Goal: Information Seeking & Learning: Learn about a topic

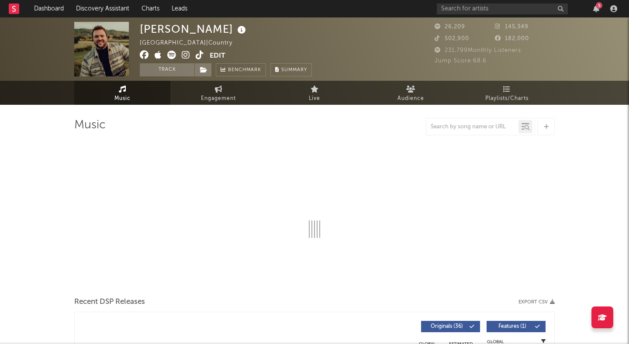
select select "6m"
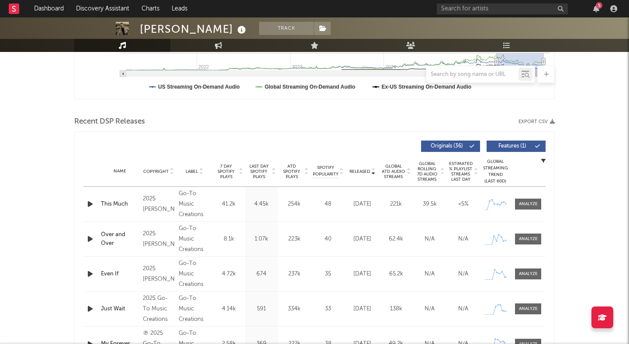
scroll to position [255, 0]
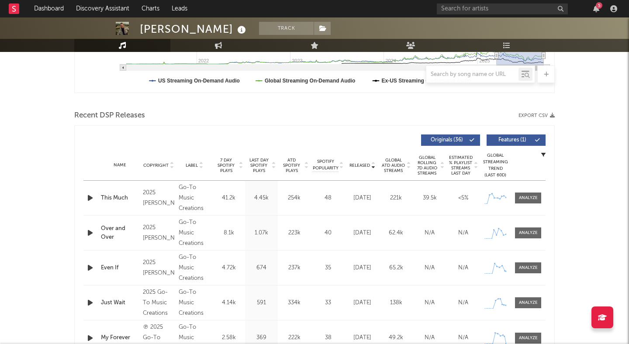
click at [90, 197] on icon "button" at bounding box center [90, 198] width 9 height 11
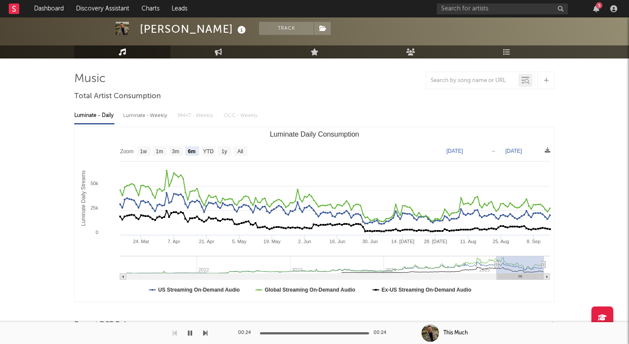
scroll to position [0, 0]
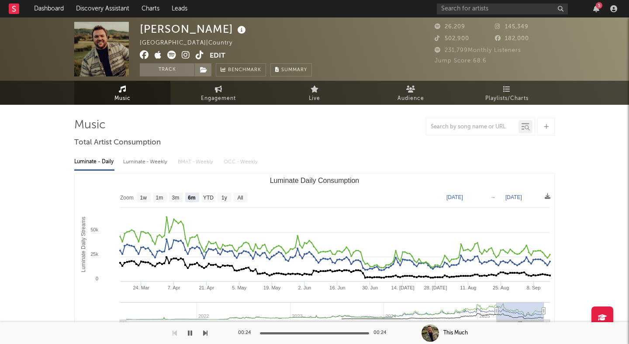
click at [184, 56] on icon at bounding box center [186, 55] width 8 height 9
click at [473, 11] on input "text" at bounding box center [502, 8] width 131 height 11
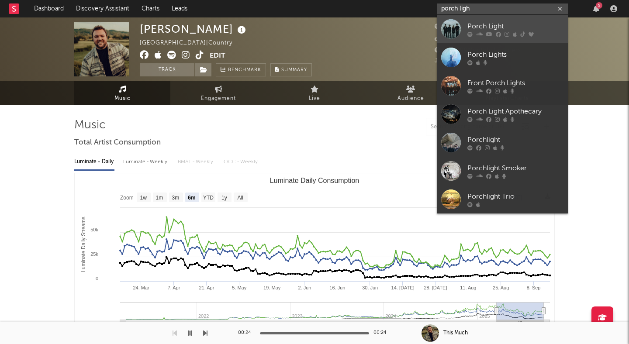
type input "porch ligh"
click at [492, 21] on div "Porch Light" at bounding box center [515, 26] width 96 height 10
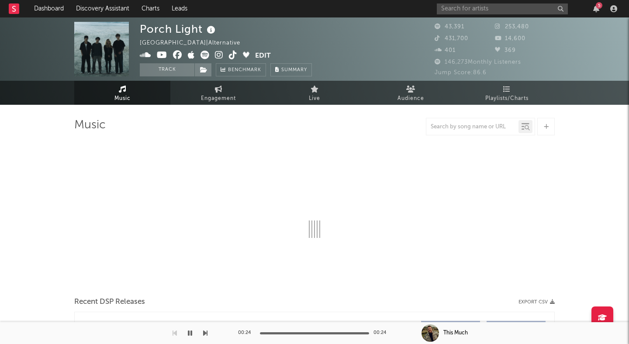
select select "6m"
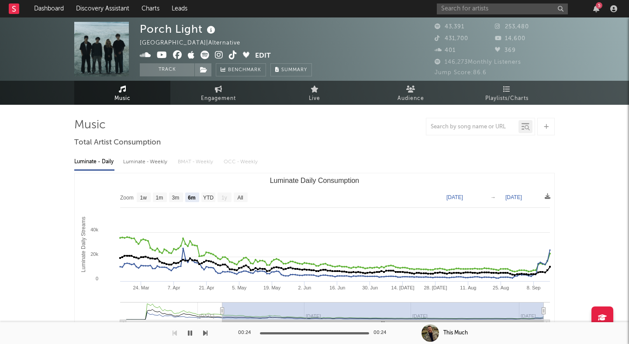
click at [100, 40] on img at bounding box center [101, 49] width 55 height 55
click at [217, 55] on icon at bounding box center [219, 55] width 8 height 9
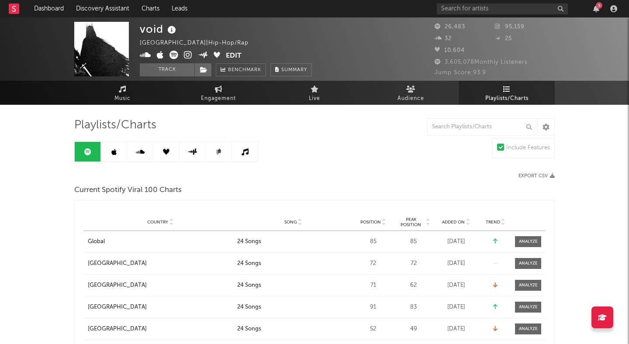
click at [186, 55] on icon at bounding box center [188, 55] width 8 height 9
click at [242, 240] on div "24 Songs" at bounding box center [249, 241] width 24 height 9
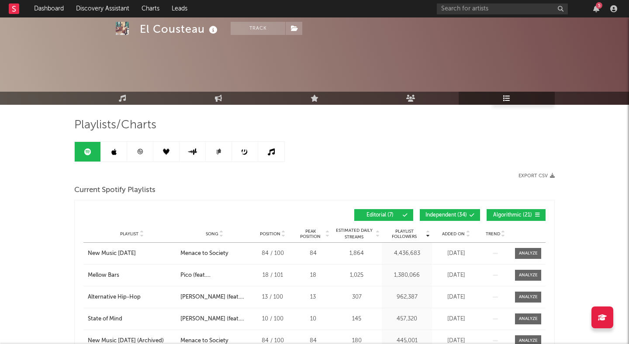
scroll to position [95, 0]
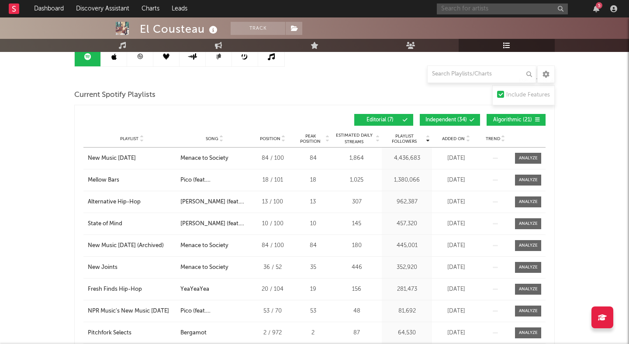
click at [472, 7] on input "text" at bounding box center [502, 8] width 131 height 11
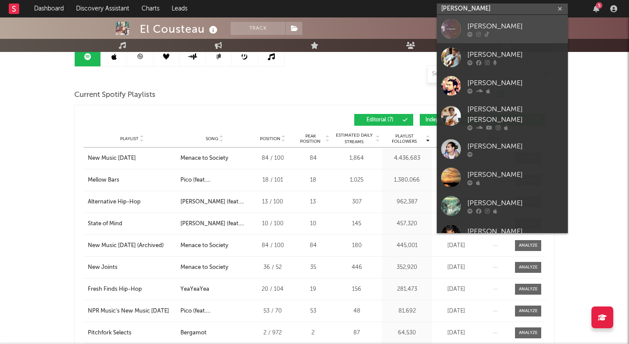
type input "isaac pe"
click at [509, 27] on div "Isaac Pedersen" at bounding box center [515, 26] width 96 height 10
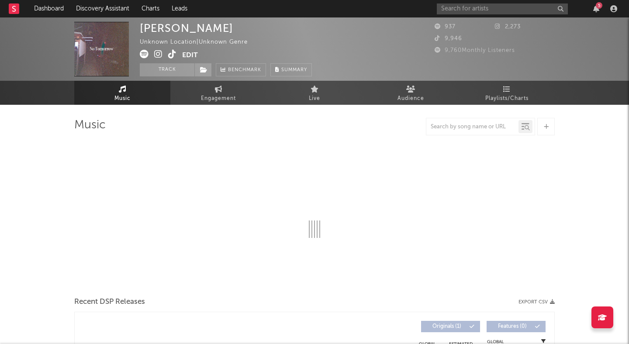
select select "1w"
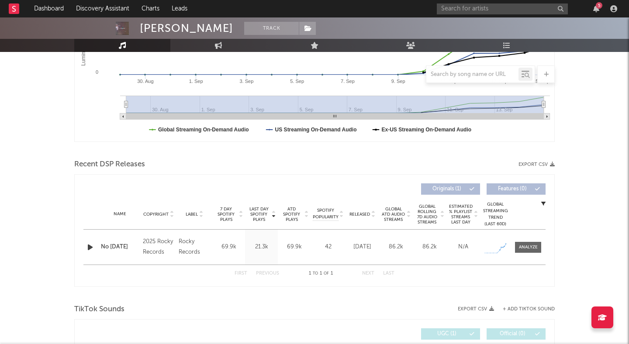
scroll to position [314, 0]
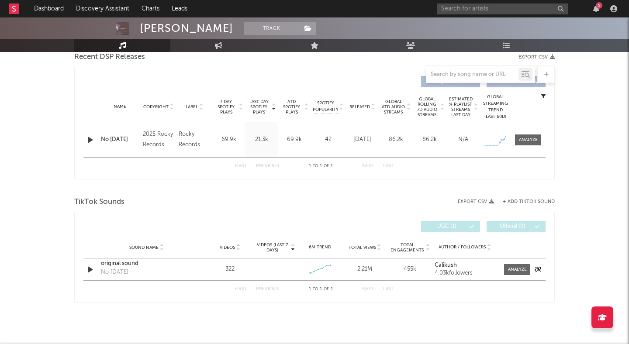
click at [88, 267] on icon "button" at bounding box center [90, 269] width 9 height 11
click at [88, 268] on icon "button" at bounding box center [90, 269] width 8 height 11
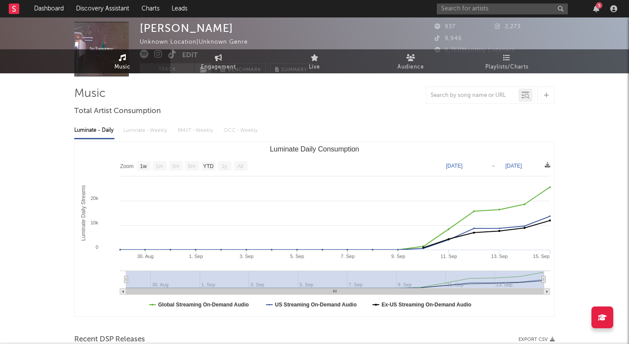
scroll to position [0, 0]
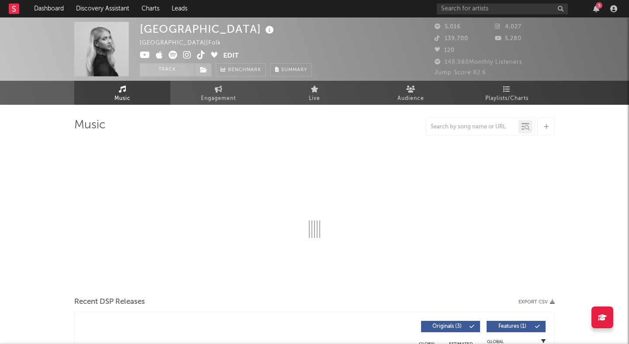
select select "1w"
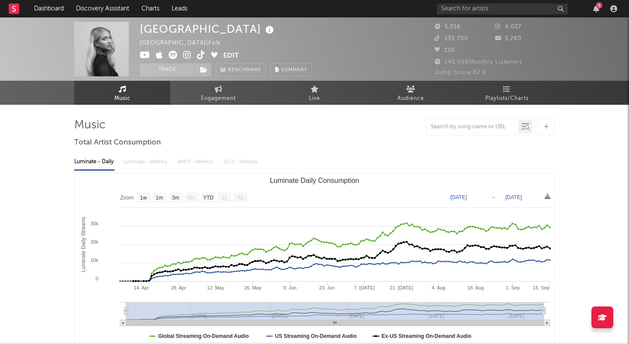
click at [185, 55] on icon at bounding box center [187, 55] width 8 height 9
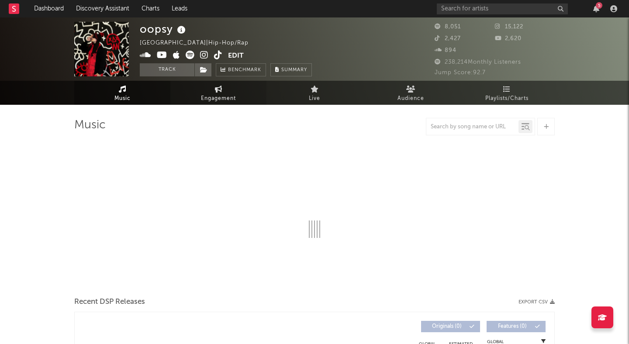
select select "6m"
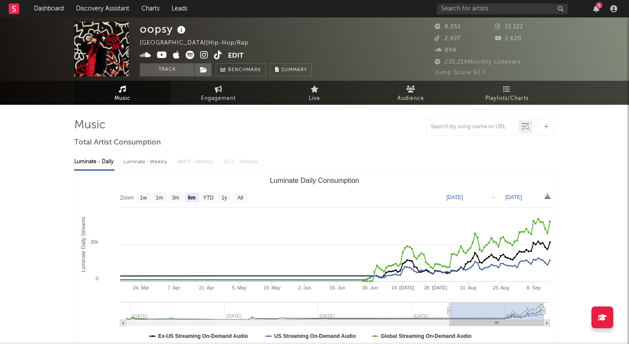
click at [202, 56] on icon at bounding box center [204, 55] width 8 height 9
click at [214, 55] on icon at bounding box center [218, 55] width 8 height 9
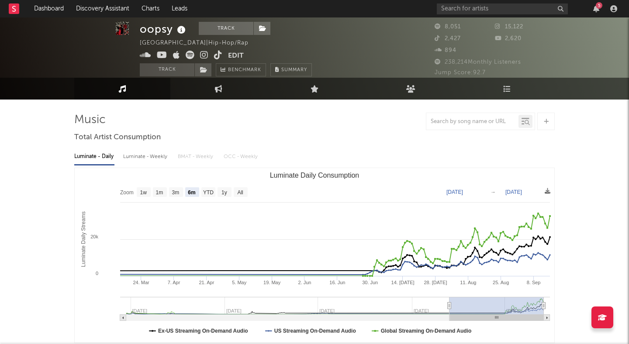
scroll to position [6, 0]
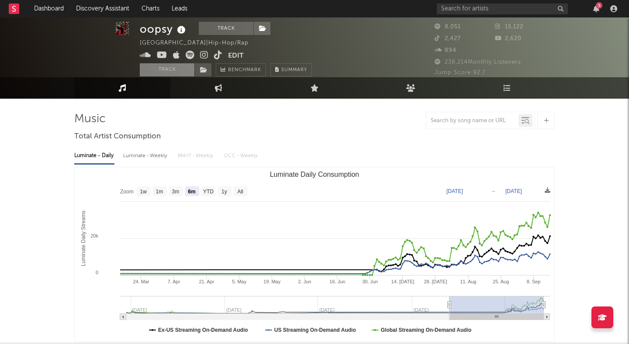
click at [167, 69] on button "Track" at bounding box center [167, 69] width 55 height 13
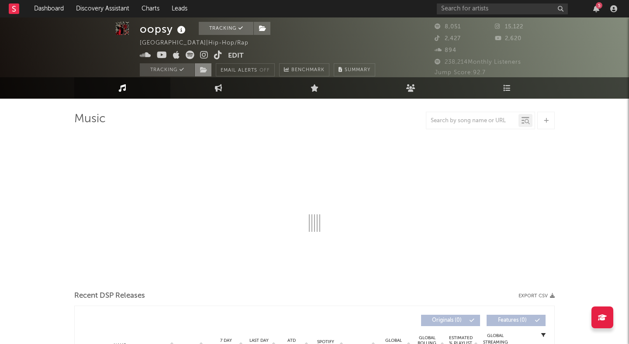
click at [203, 69] on icon at bounding box center [203, 70] width 7 height 6
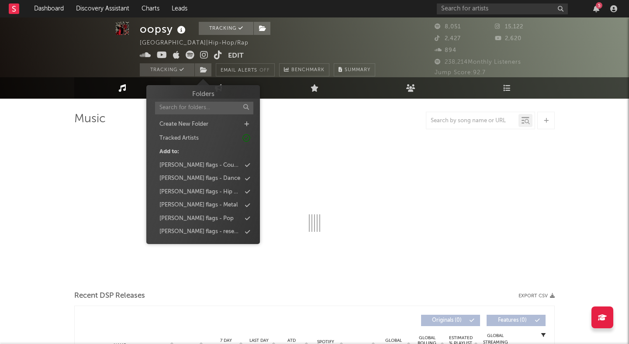
select select "6m"
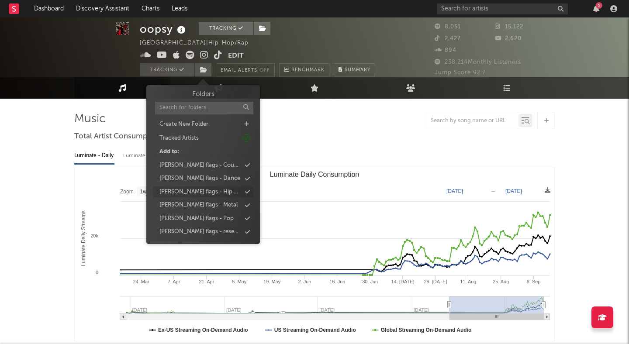
click at [217, 189] on div "peter flags - Hip Hop" at bounding box center [203, 191] width 100 height 11
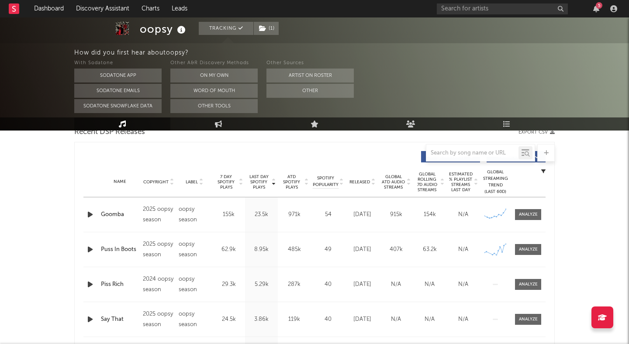
scroll to position [318, 0]
click at [372, 183] on icon at bounding box center [373, 182] width 4 height 3
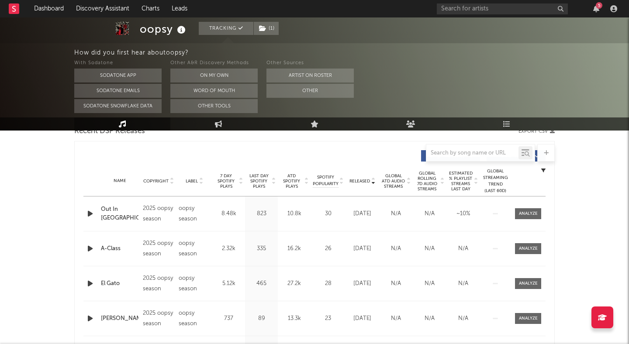
click at [87, 213] on icon "button" at bounding box center [90, 213] width 9 height 11
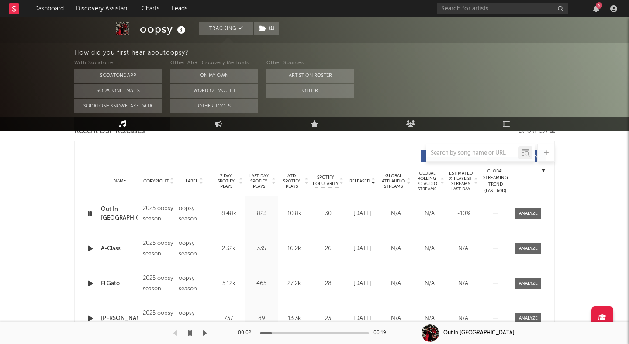
click at [87, 213] on icon "button" at bounding box center [90, 213] width 8 height 11
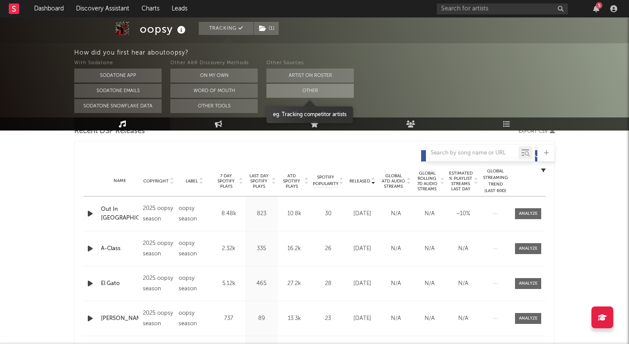
click at [307, 91] on button "Other" at bounding box center [309, 91] width 87 height 14
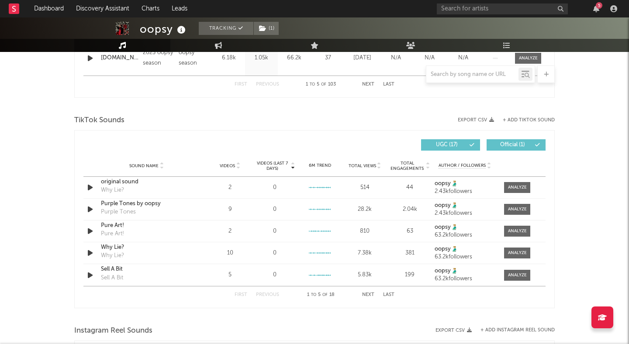
scroll to position [537, 0]
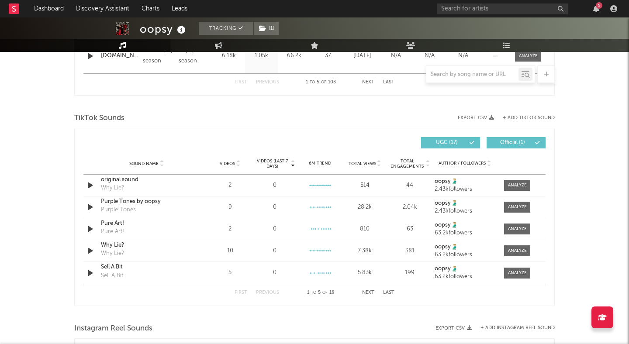
click at [238, 166] on icon at bounding box center [238, 165] width 4 height 3
click at [376, 165] on div at bounding box center [378, 163] width 5 height 7
click at [91, 185] on icon "button" at bounding box center [90, 185] width 9 height 11
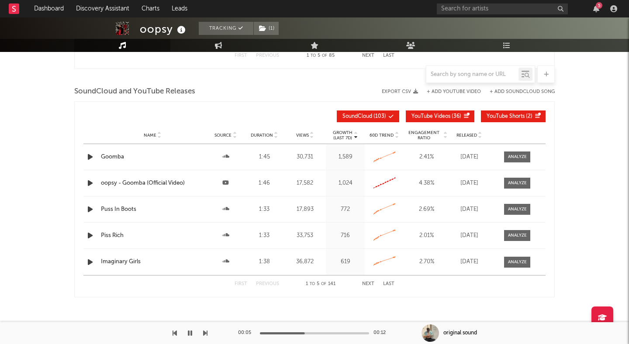
scroll to position [992, 0]
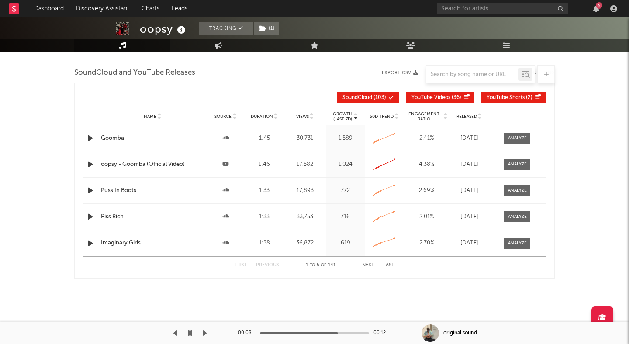
click at [89, 213] on icon "button" at bounding box center [90, 216] width 9 height 11
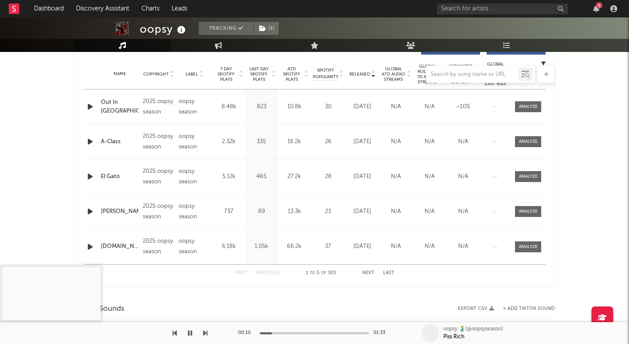
scroll to position [300, 0]
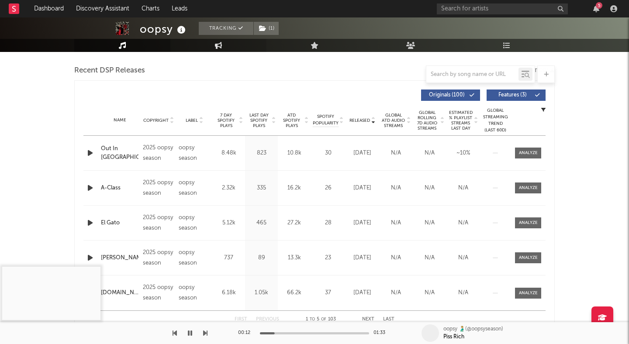
click at [217, 48] on icon at bounding box center [218, 45] width 7 height 7
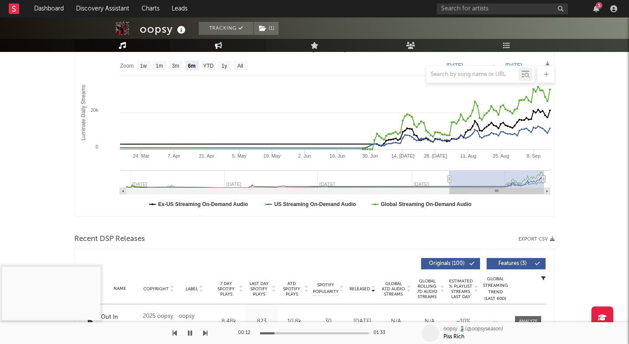
select select "1w"
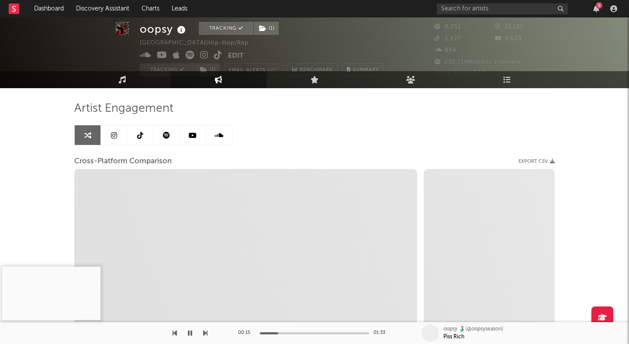
scroll to position [14, 0]
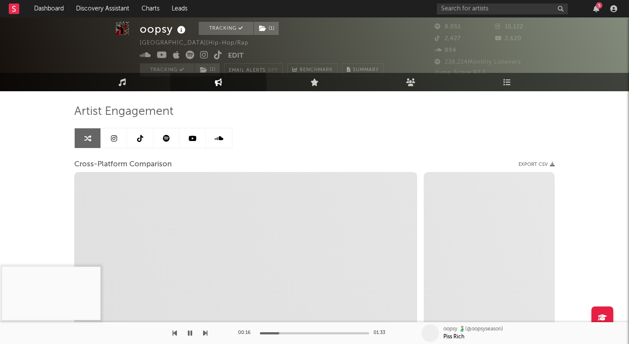
select select "1m"
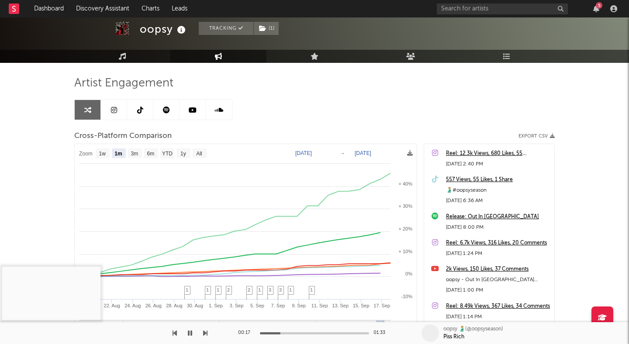
scroll to position [43, 0]
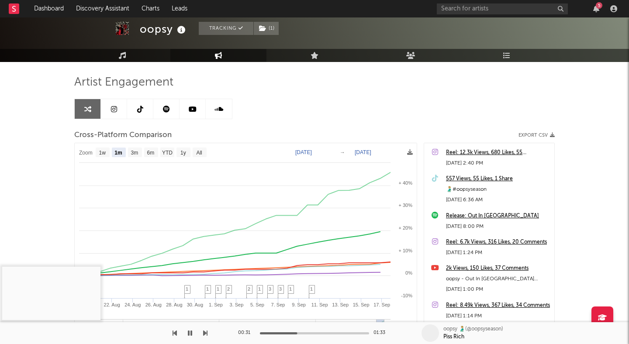
click at [188, 333] on icon "button" at bounding box center [190, 333] width 4 height 7
click at [187, 333] on icon "button" at bounding box center [189, 333] width 5 height 7
click at [190, 332] on icon "button" at bounding box center [190, 333] width 4 height 7
click at [190, 332] on icon "button" at bounding box center [189, 333] width 5 height 7
click at [190, 332] on icon "button" at bounding box center [190, 333] width 4 height 7
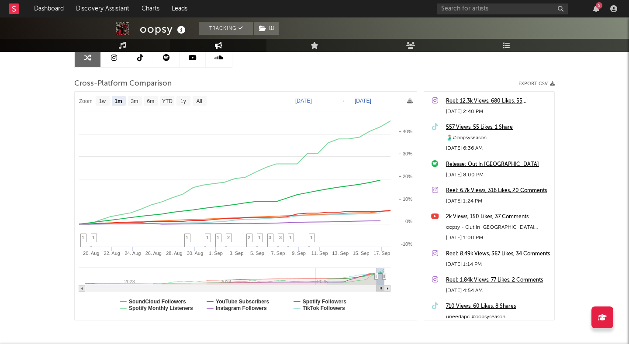
scroll to position [93, 0]
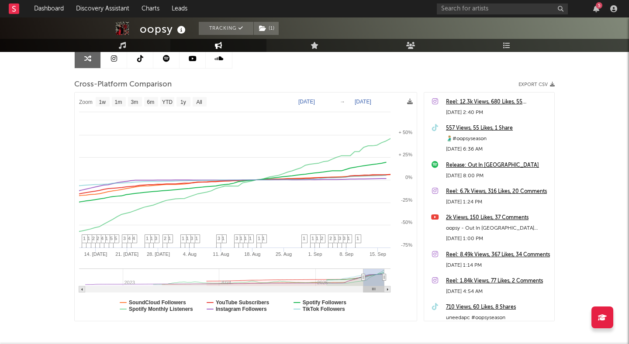
type input "[DATE]"
select select "3m"
type input "2025-06-08"
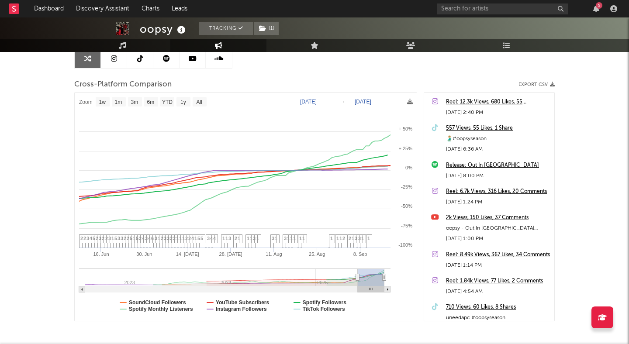
select select "1w"
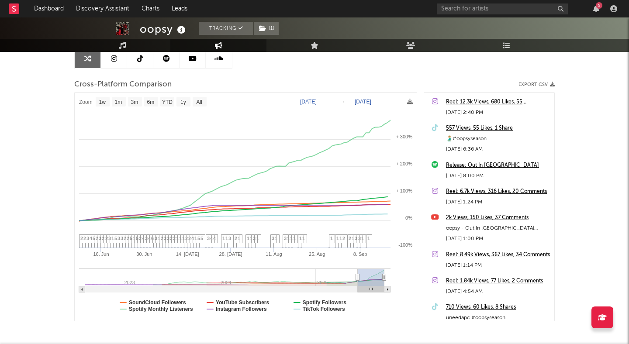
drag, startPoint x: 377, startPoint y: 277, endPoint x: 357, endPoint y: 278, distance: 19.6
click at [139, 302] on text "SoundCloud Followers" at bounding box center [157, 302] width 57 height 6
select select "1w"
click at [224, 302] on text "YouTube Subscribers" at bounding box center [243, 302] width 54 height 6
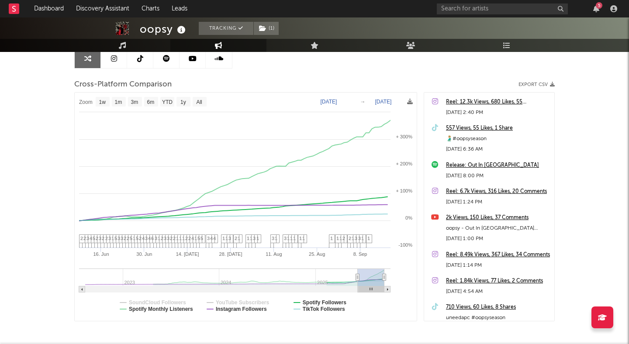
select select "1w"
click at [224, 306] on text "Instagram Followers" at bounding box center [241, 309] width 51 height 6
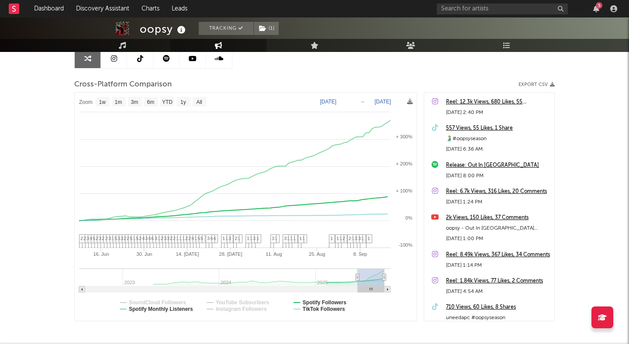
select select "1w"
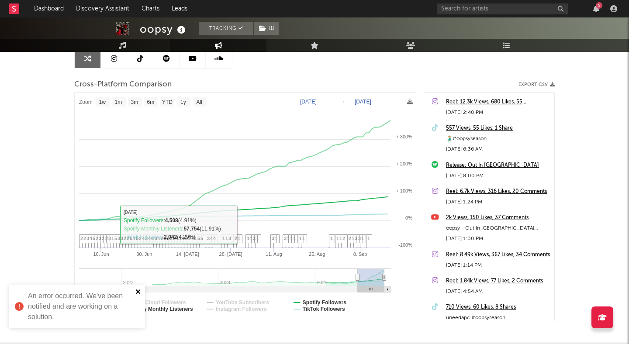
click at [136, 291] on icon "close" at bounding box center [138, 291] width 6 height 7
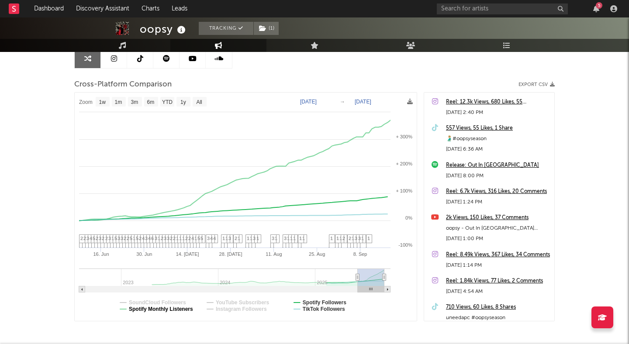
click at [187, 309] on text "Spotify Monthly Listeners" at bounding box center [161, 309] width 64 height 6
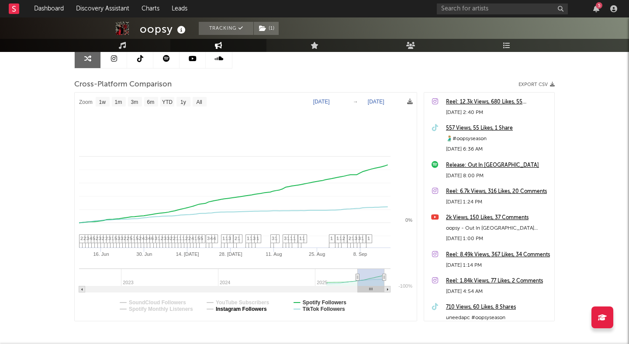
select select "1w"
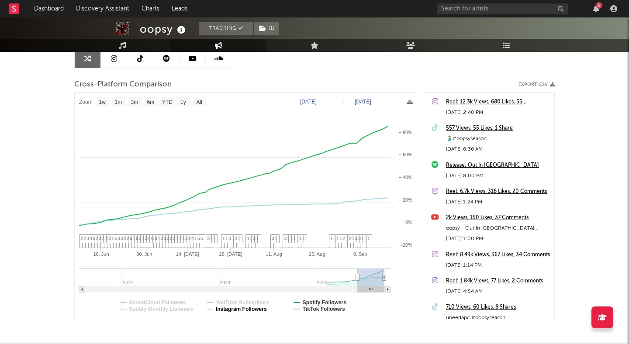
click at [218, 309] on text "Instagram Followers" at bounding box center [241, 309] width 51 height 6
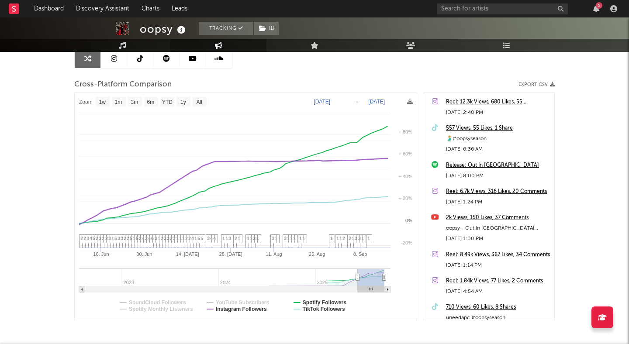
select select "1w"
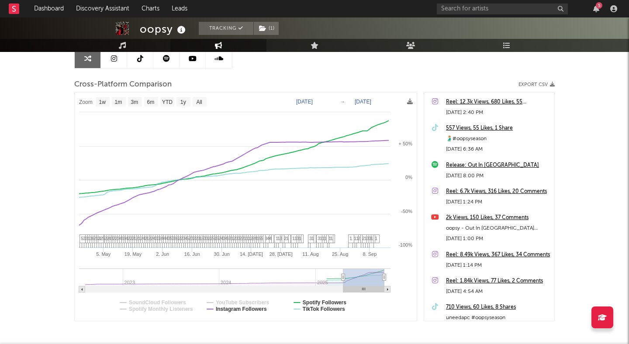
type input "2025-04-03"
select select "6m"
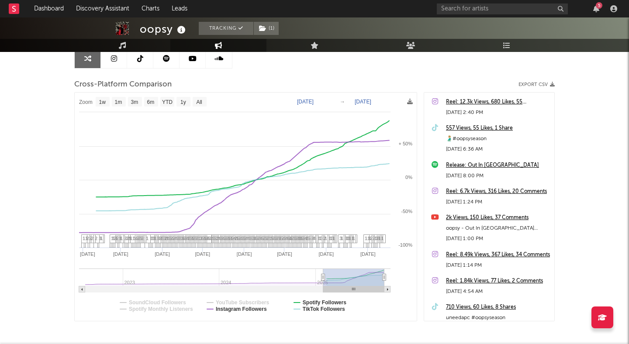
type input "2025-01-09"
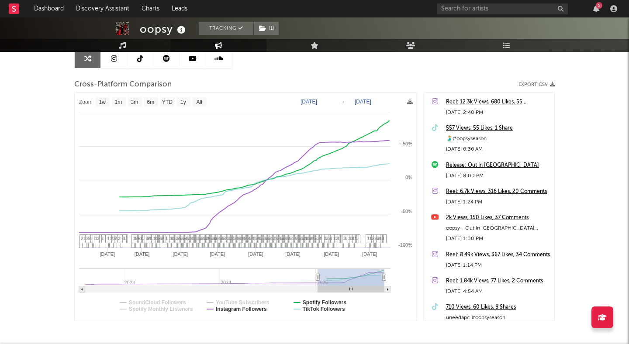
drag, startPoint x: 357, startPoint y: 279, endPoint x: 318, endPoint y: 282, distance: 38.9
click at [318, 282] on g at bounding box center [234, 280] width 311 height 24
select select "1w"
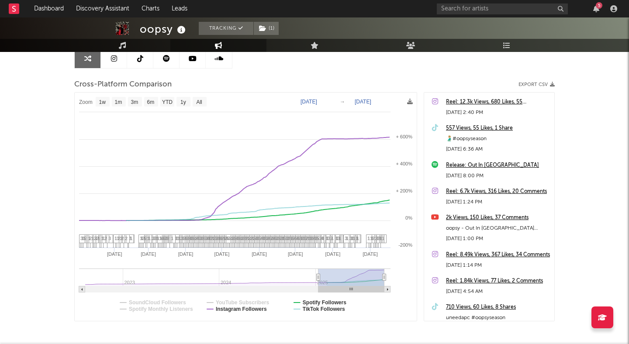
type input "2025-03-06"
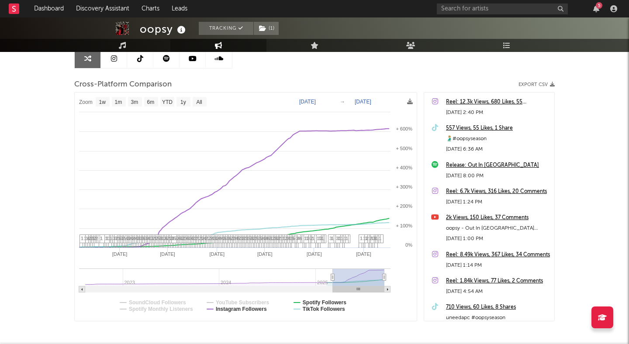
select select "1w"
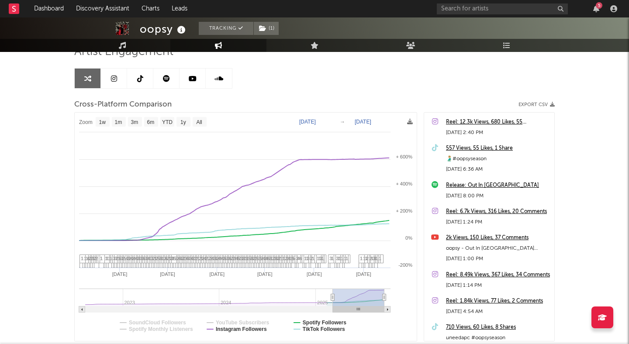
scroll to position [0, 0]
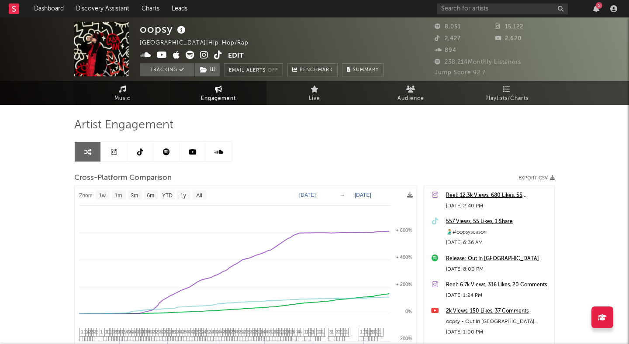
click at [135, 94] on link "Music" at bounding box center [122, 93] width 96 height 24
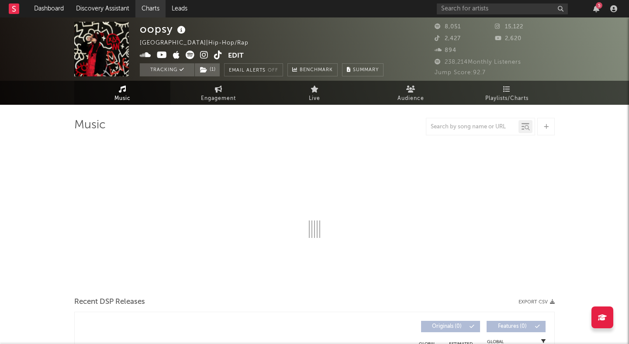
select select "6m"
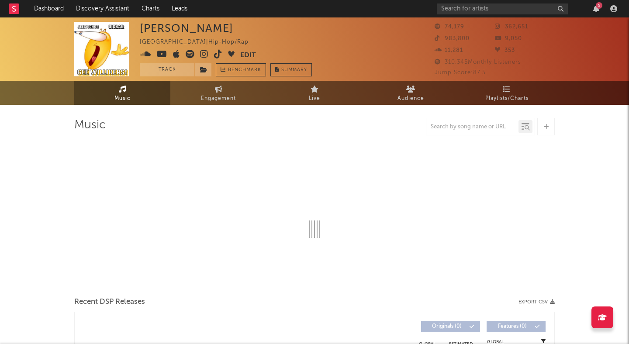
select select "6m"
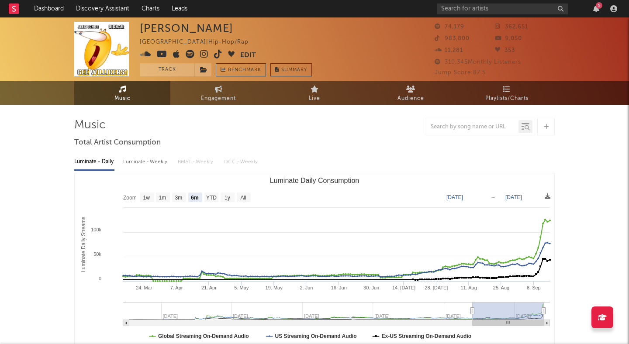
click at [206, 55] on icon at bounding box center [204, 54] width 8 height 9
click at [216, 51] on icon at bounding box center [218, 54] width 8 height 9
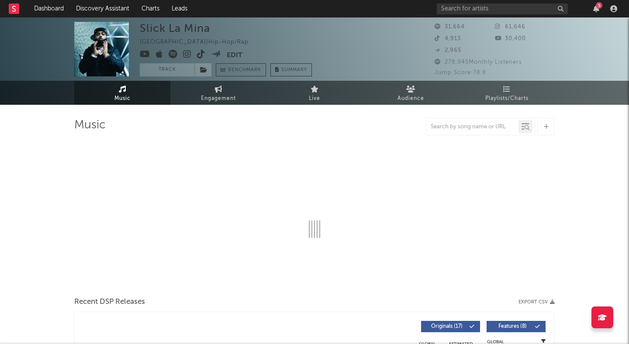
select select "6m"
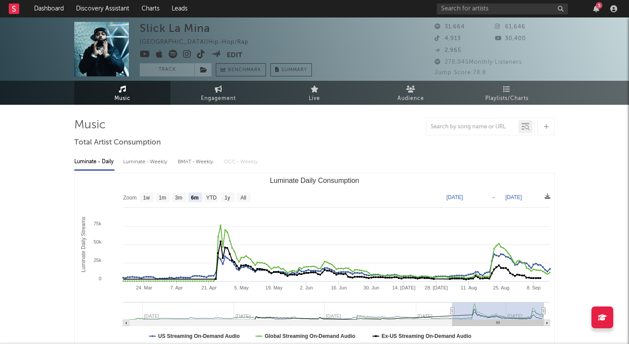
click at [186, 55] on icon at bounding box center [187, 54] width 8 height 9
click at [174, 72] on button "Track" at bounding box center [167, 69] width 55 height 13
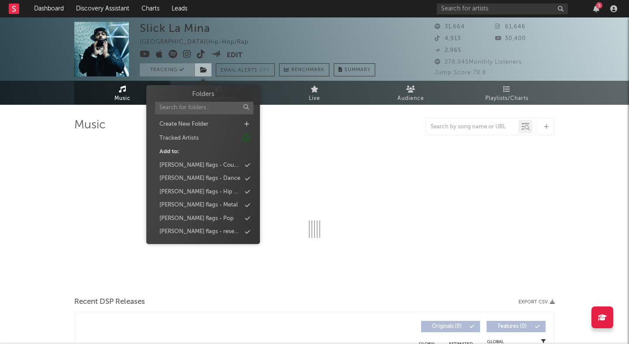
click at [206, 69] on icon at bounding box center [203, 70] width 7 height 6
select select "6m"
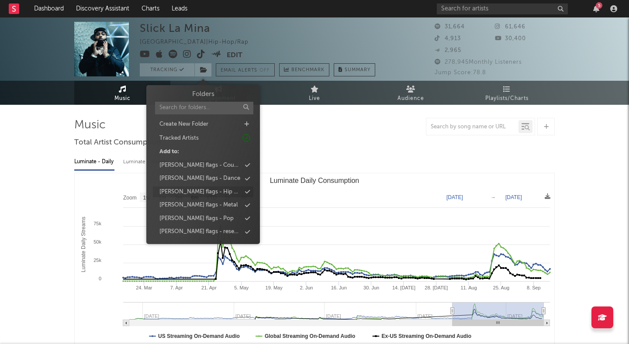
click at [192, 191] on div "[PERSON_NAME] flags - Hip Hop" at bounding box center [200, 192] width 82 height 9
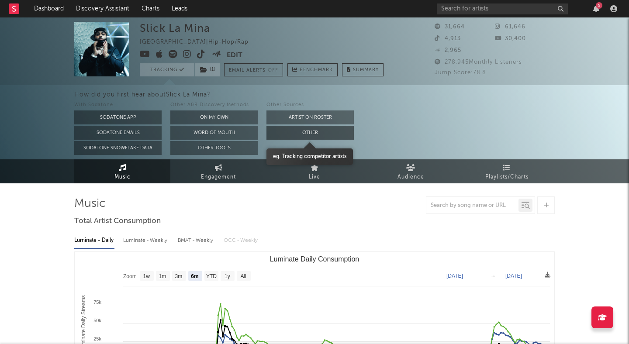
click at [298, 133] on button "Other" at bounding box center [309, 133] width 87 height 14
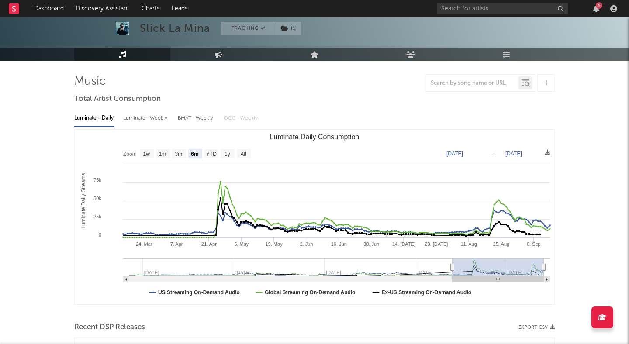
scroll to position [51, 0]
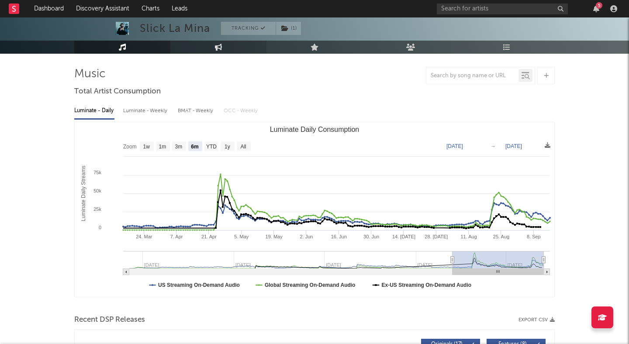
click at [211, 50] on link "Engagement" at bounding box center [218, 47] width 96 height 13
select select "1w"
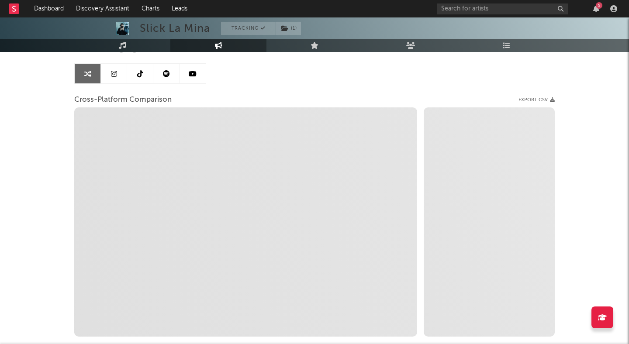
scroll to position [79, 0]
select select "1m"
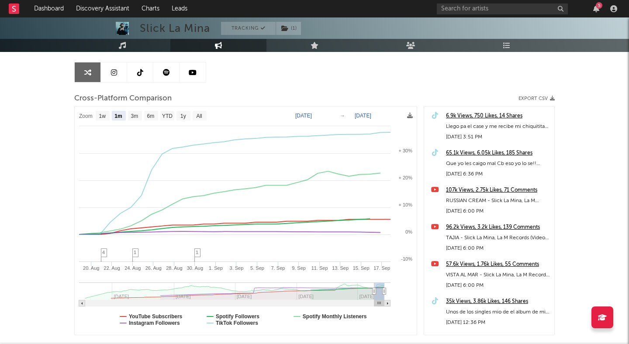
type input "[DATE]"
select select "3m"
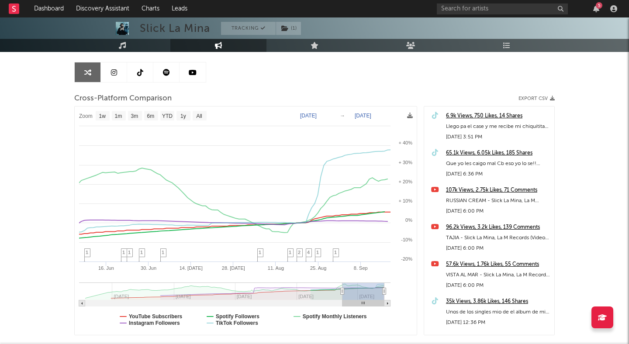
type input "2025-04-18"
select select "6m"
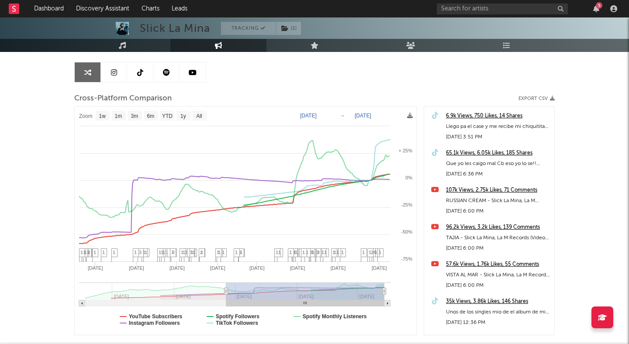
type input "2024-06-03"
drag, startPoint x: 373, startPoint y: 292, endPoint x: 226, endPoint y: 301, distance: 147.4
click at [226, 301] on icon "Created with Highcharts 10.3.3 Sep '25 May '25 Jul '25 Mar '25 Jan '25 Nov '24 …" at bounding box center [246, 221] width 342 height 228
select select "1w"
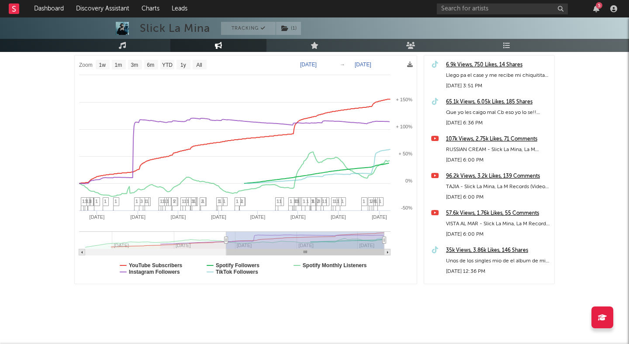
scroll to position [132, 0]
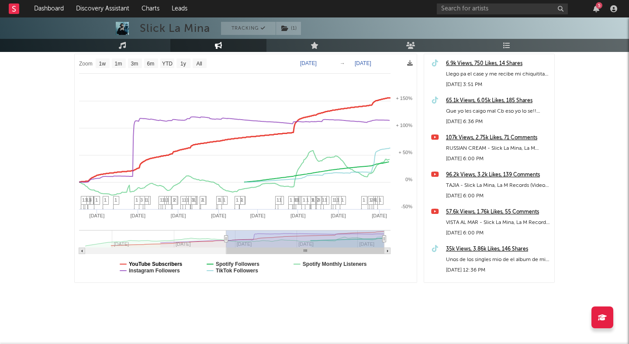
click at [148, 264] on text "YouTube Subscribers" at bounding box center [156, 264] width 54 height 6
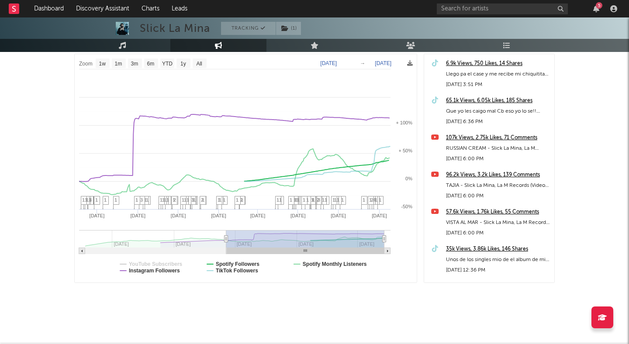
select select "1w"
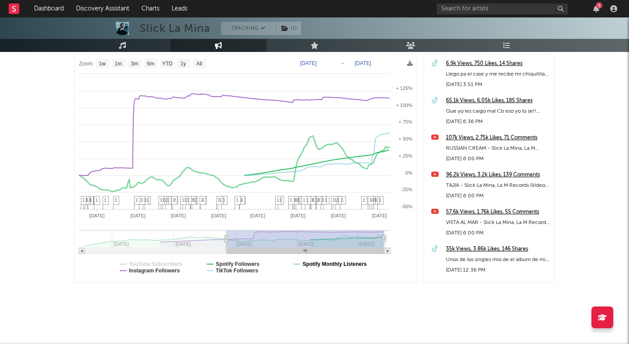
click at [312, 265] on text "Spotify Monthly Listeners" at bounding box center [335, 264] width 64 height 6
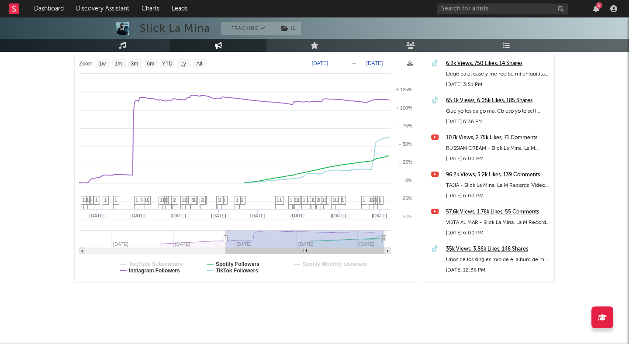
select select "1w"
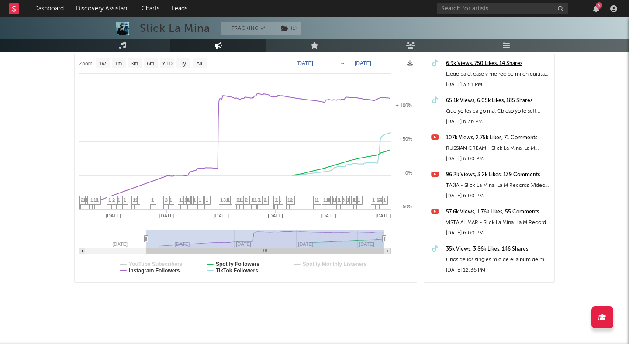
type input "2023-10-10"
select select "1w"
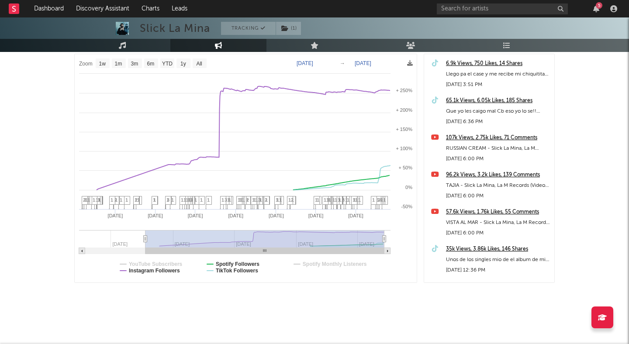
drag, startPoint x: 224, startPoint y: 238, endPoint x: 147, endPoint y: 242, distance: 76.9
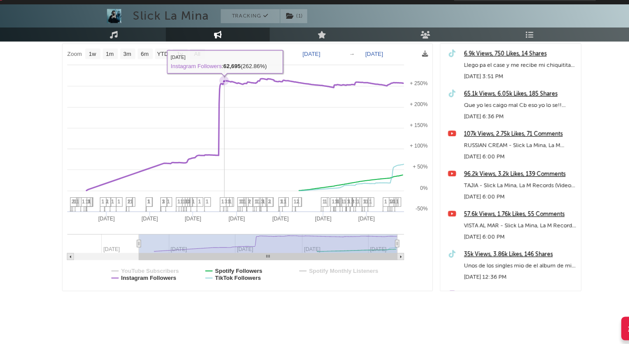
scroll to position [131, 0]
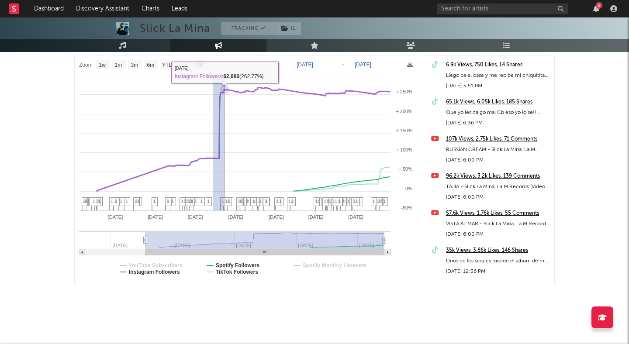
drag, startPoint x: 213, startPoint y: 141, endPoint x: 228, endPoint y: 141, distance: 14.8
click at [228, 141] on rect at bounding box center [246, 169] width 342 height 228
type input "2024-08-10"
type input "2024-09-13"
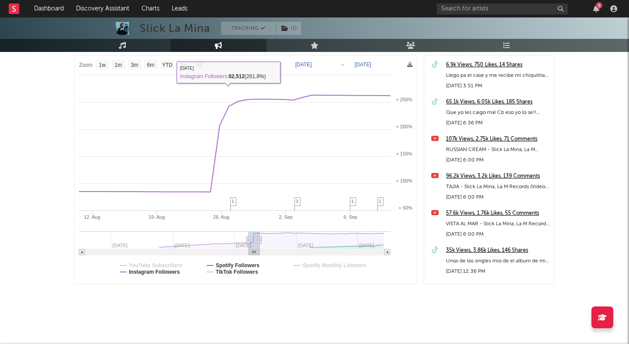
select select "1w"
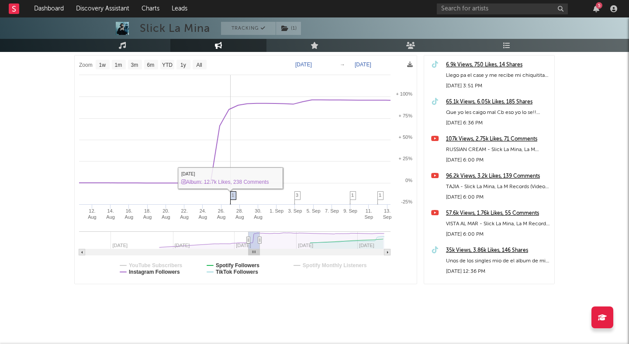
click at [234, 197] on span "1" at bounding box center [232, 195] width 3 height 5
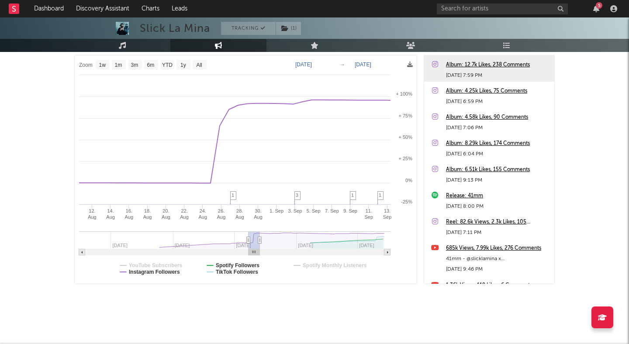
click at [476, 65] on div "Album: 12.7k Likes, 238 Comments" at bounding box center [498, 65] width 104 height 10
click at [478, 65] on div "Album: 12.7k Likes, 238 Comments" at bounding box center [498, 65] width 104 height 10
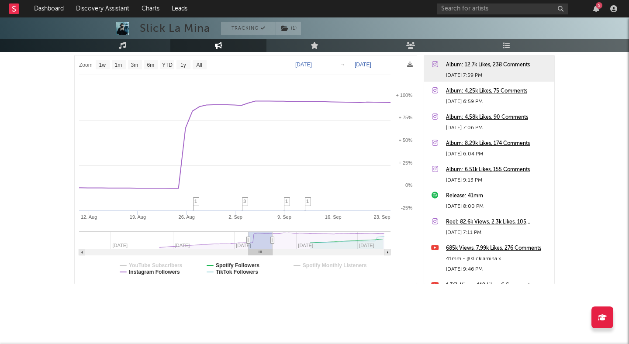
type input "2024-11-29"
select select "6m"
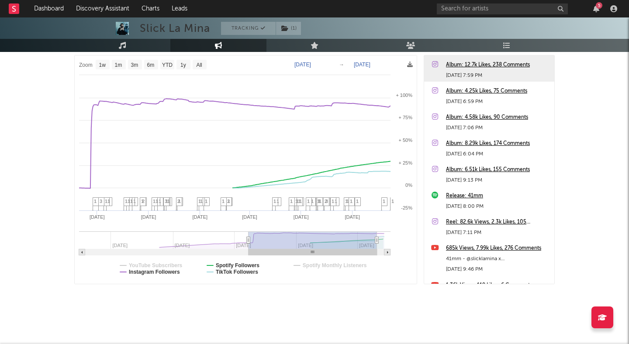
type input "2025-09-17"
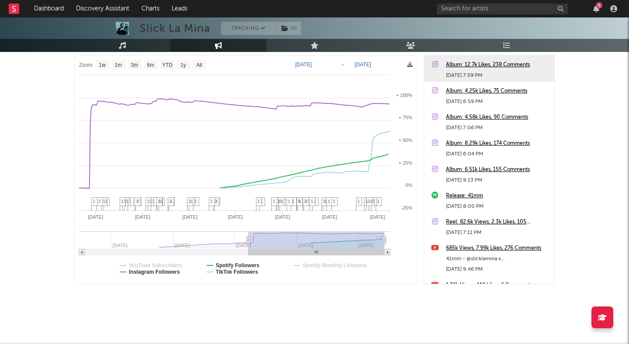
drag, startPoint x: 260, startPoint y: 241, endPoint x: 392, endPoint y: 227, distance: 133.4
click at [392, 227] on icon "Created with Highcharts 10.3.3 Sep '24 Nov '24 Jan '25 Mar '25 May '25 Jul '25 …" at bounding box center [246, 169] width 342 height 228
select select "1w"
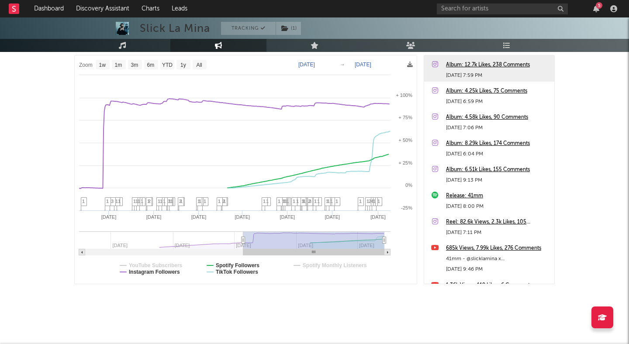
type input "2024-09-12"
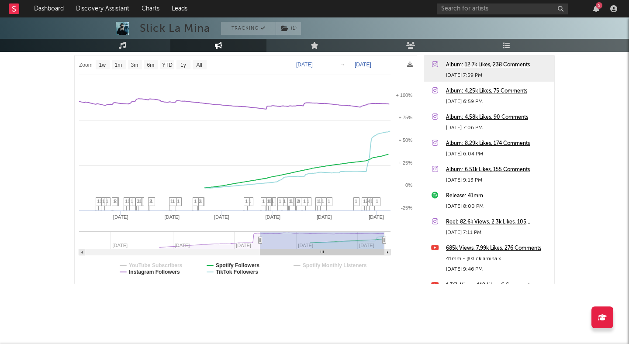
select select "1y"
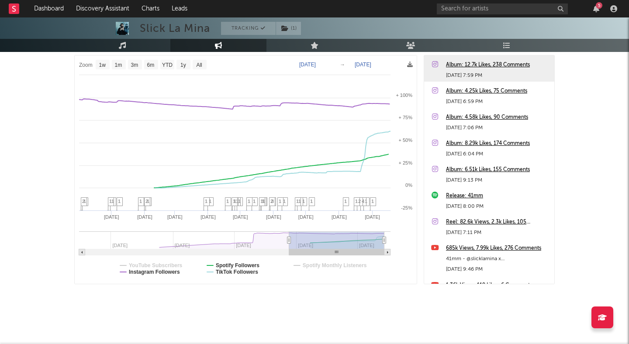
type input "2025-02-25"
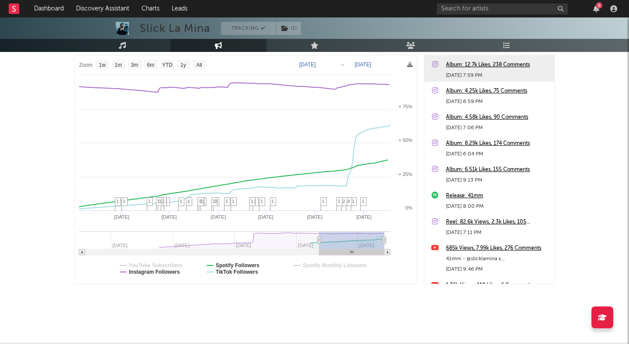
select select "6m"
type input "2025-05-04"
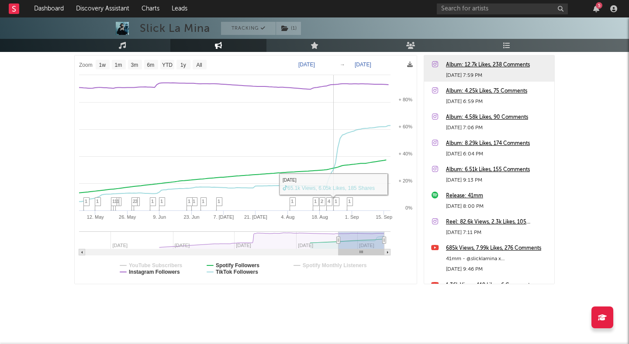
select select "1w"
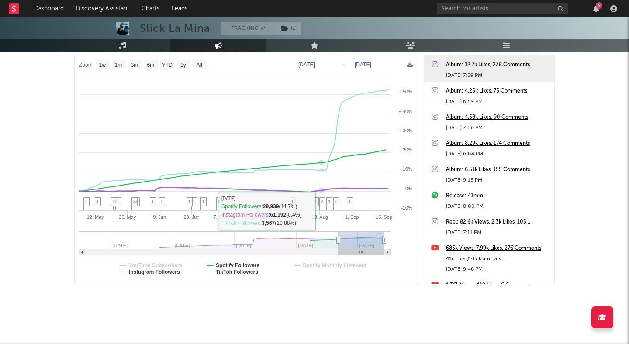
drag, startPoint x: 247, startPoint y: 240, endPoint x: 310, endPoint y: 240, distance: 63.3
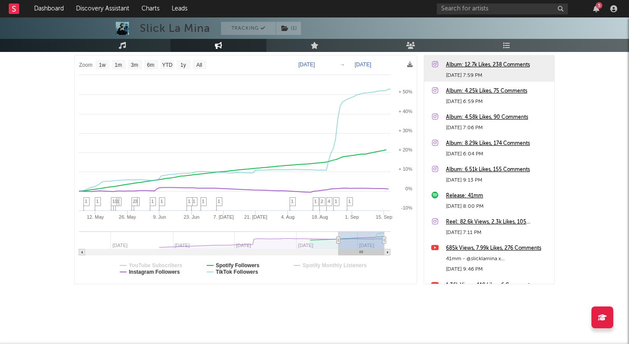
type input "2025-04-06"
select select "6m"
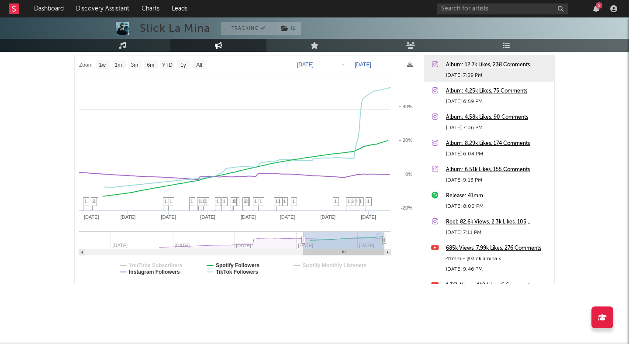
type input "2025-01-12"
select select "1w"
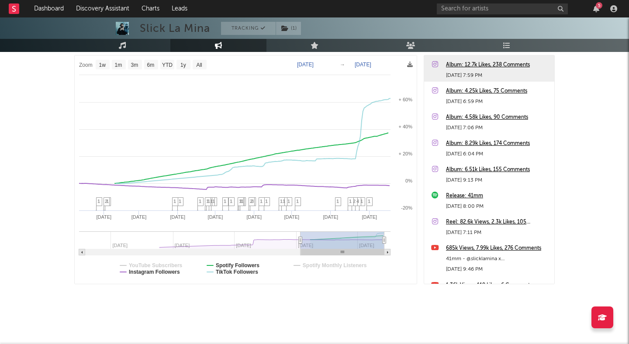
drag, startPoint x: 338, startPoint y: 239, endPoint x: 298, endPoint y: 242, distance: 39.9
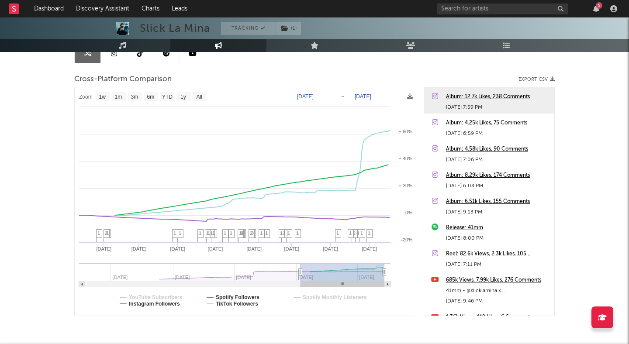
scroll to position [95, 0]
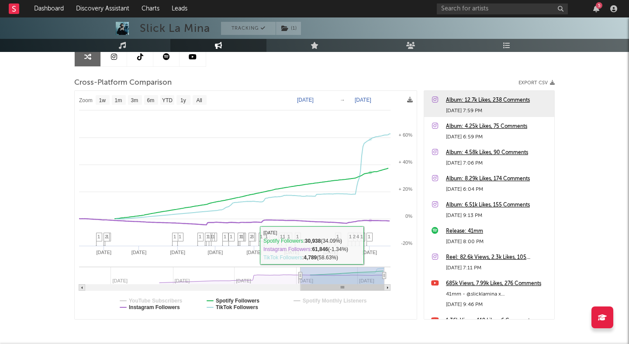
type input "2025-01-10"
type input "2025-09-16"
type input "2025-01-12"
type input "2025-09-17"
drag, startPoint x: 362, startPoint y: 281, endPoint x: 422, endPoint y: 281, distance: 59.8
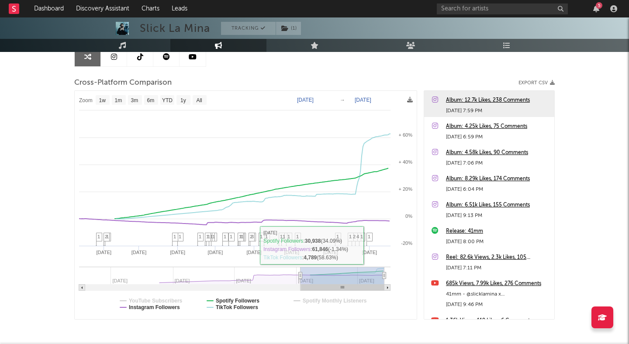
click at [420, 281] on div "Zoom 1w 1m 3m 6m YTD 1y All 2025-01-12 2025-09-17 Created with Highcharts 10.3.…" at bounding box center [314, 204] width 480 height 229
select select "1w"
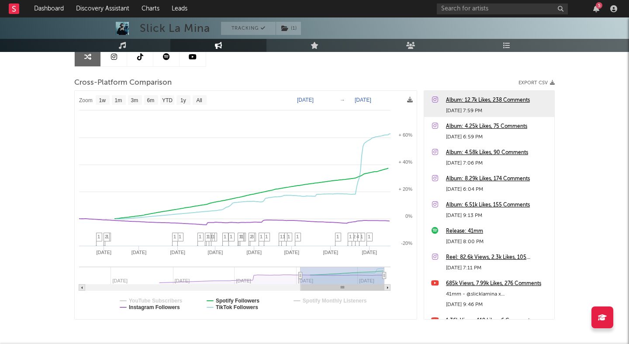
type input "2025-01-10"
type input "2025-09-16"
type input "2024-12-22"
type input "2025-08-28"
type input "2024-12-06"
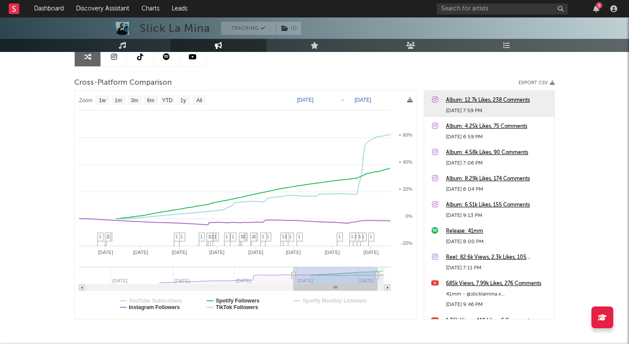
type input "2025-08-12"
type input "2024-11-05"
type input "2025-07-12"
type input "2024-10-27"
type input "2025-07-03"
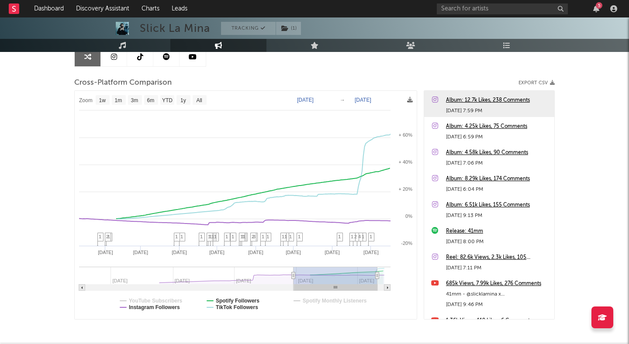
type input "2024-10-21"
type input "2025-06-26"
type input "2024-10-12"
type input "2025-06-17"
type input "2024-10-08"
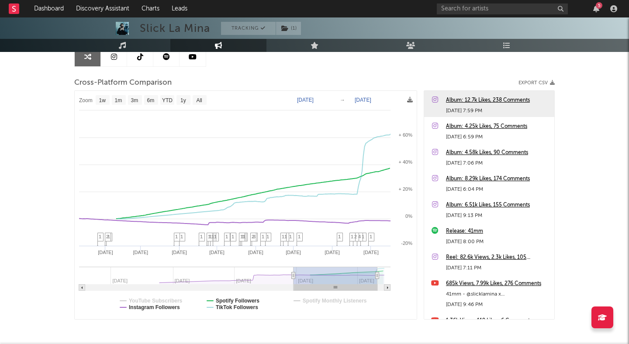
type input "2025-06-14"
type input "2024-10-03"
type input "2025-06-08"
type input "2024-09-29"
type input "2025-06-04"
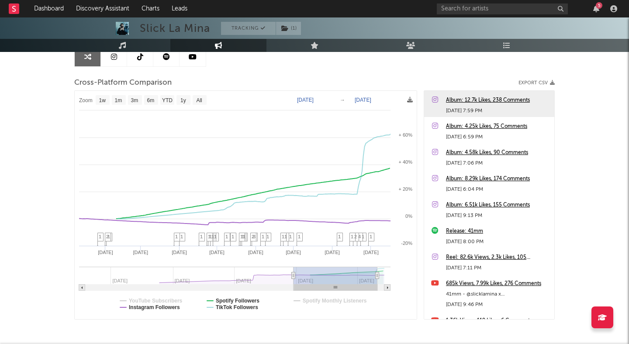
type input "2024-09-24"
type input "2025-05-30"
type input "2024-09-20"
type input "2025-05-26"
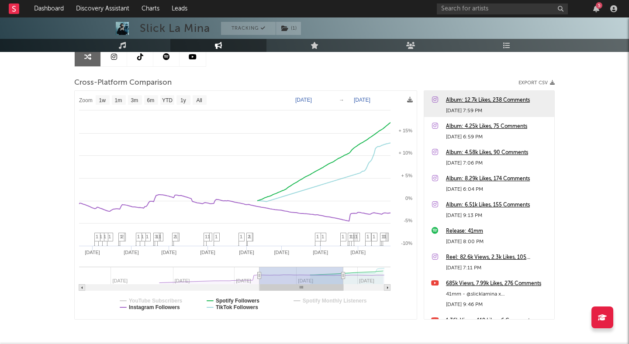
type input "2024-09-12"
type input "2025-05-19"
type input "2024-09-02"
type input "2025-05-08"
type input "2024-08-28"
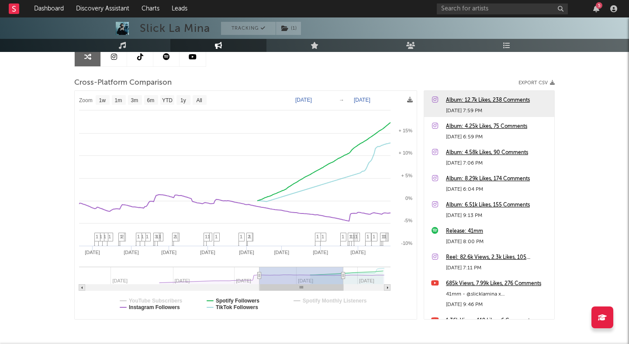
type input "2025-05-03"
type input "2024-08-22"
type input "2025-04-28"
type input "2024-08-15"
type input "2025-04-20"
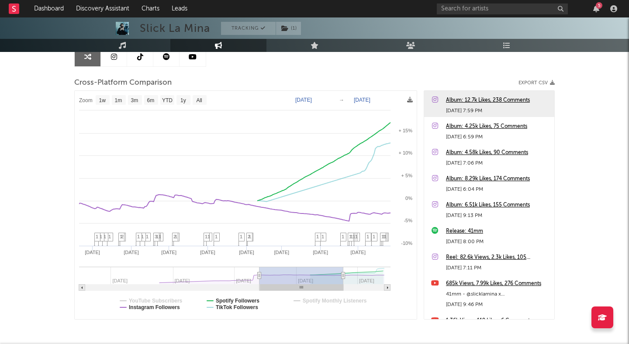
type input "2024-08-13"
type input "2025-04-19"
type input "2024-08-12"
type input "2025-04-18"
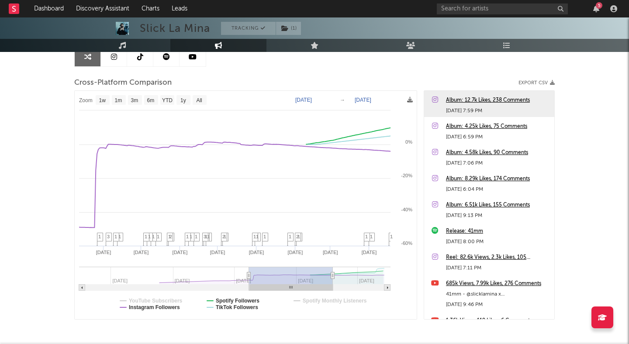
type input "2024-08-11"
type input "2025-04-16"
type input "2024-08-12"
type input "2025-04-18"
type input "2024-08-13"
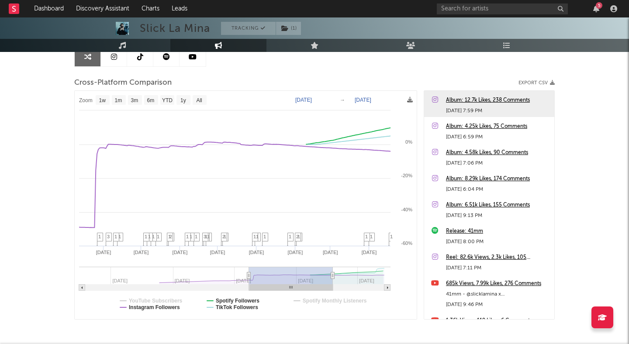
type input "2025-04-19"
type input "2024-08-15"
type input "2025-04-20"
type input "2024-08-16"
type input "2025-04-21"
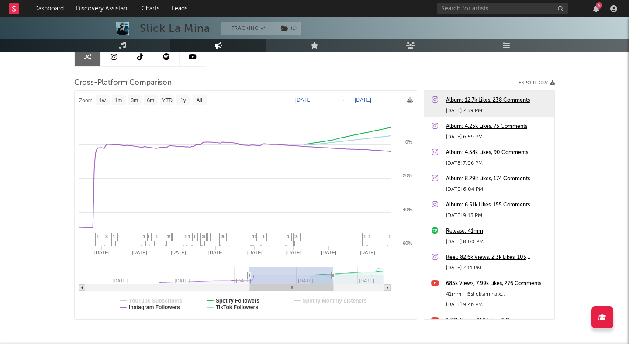
type input "2024-08-17"
type input "2025-04-23"
type input "2024-08-18"
type input "2025-04-24"
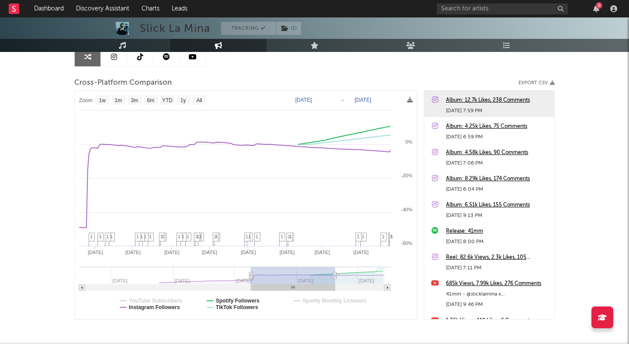
type input "2024-08-21"
type input "2025-04-27"
type input "2024-08-26"
type input "2025-05-02"
type input "2024-09-06"
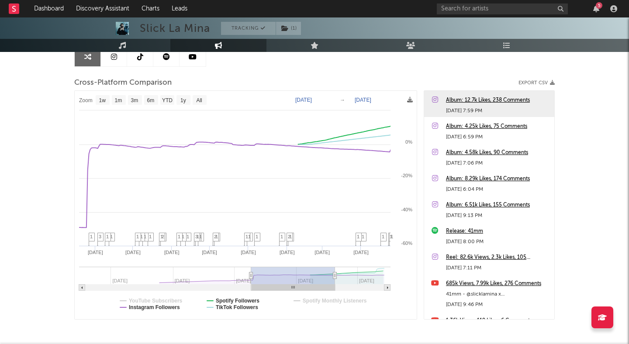
type input "2025-05-12"
type input "2024-09-12"
type input "2025-05-19"
type input "2024-09-19"
type input "2025-05-25"
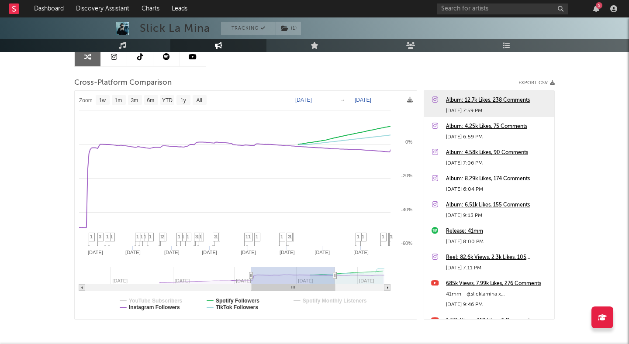
type input "2024-09-26"
type input "2025-06-02"
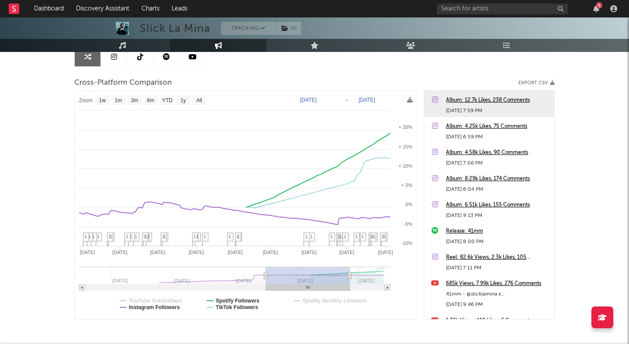
type input "2024-10-05"
type input "2025-06-11"
type input "2024-10-12"
type input "2025-06-17"
type input "2024-10-14"
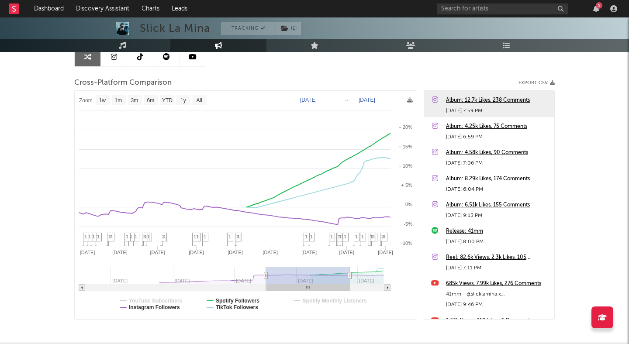
type input "2025-06-20"
type input "2024-10-16"
type input "2025-06-21"
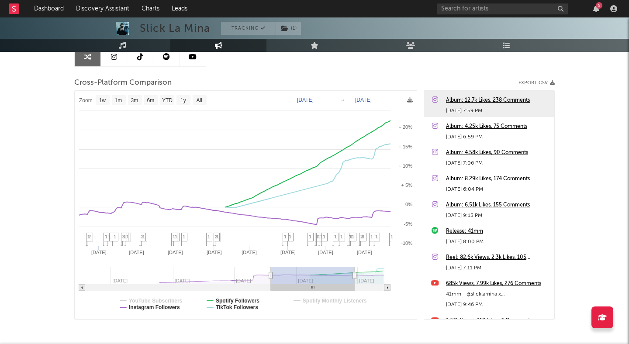
select select "1w"
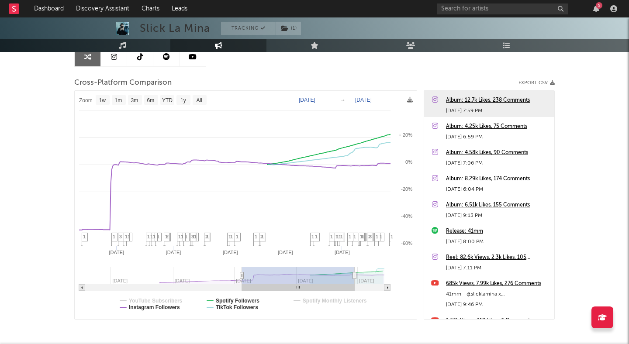
type input "2024-07-21"
drag, startPoint x: 269, startPoint y: 275, endPoint x: 241, endPoint y: 276, distance: 27.5
click at [241, 276] on icon at bounding box center [241, 275] width 3 height 7
select select "1w"
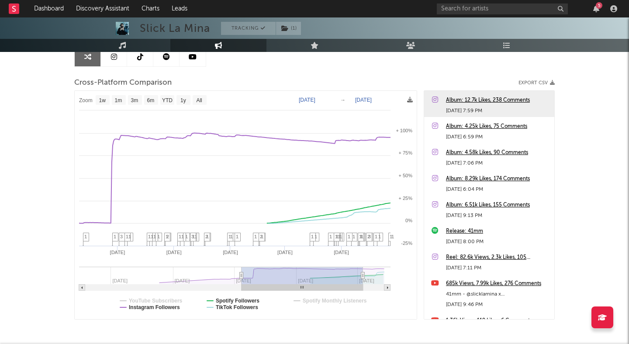
type input "2025-09-17"
drag, startPoint x: 354, startPoint y: 274, endPoint x: 384, endPoint y: 274, distance: 30.1
click at [365, 274] on icon at bounding box center [362, 275] width 3 height 7
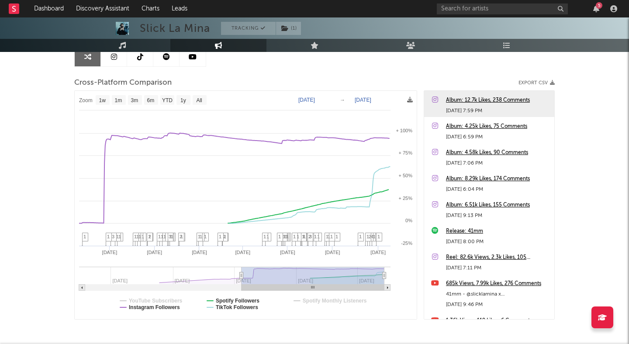
select select "1w"
drag, startPoint x: 384, startPoint y: 274, endPoint x: 435, endPoint y: 274, distance: 50.6
select select "1w"
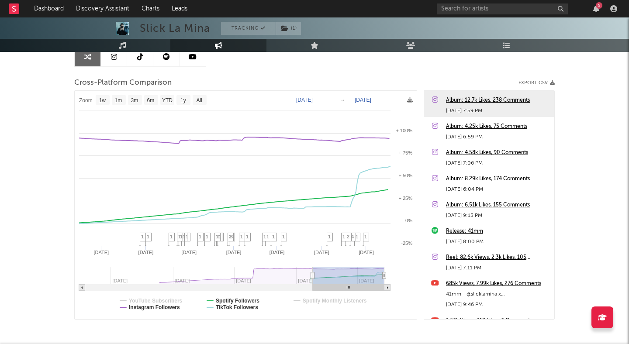
type input "2025-02-21"
select select "6m"
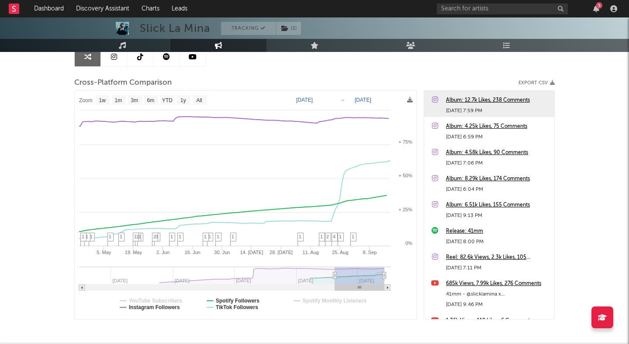
type input "2025-04-24"
select select "1w"
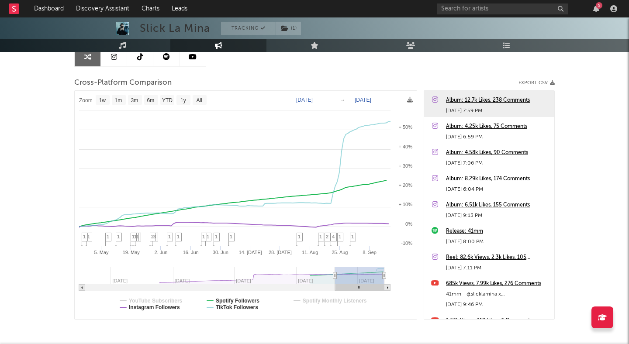
drag, startPoint x: 241, startPoint y: 278, endPoint x: 314, endPoint y: 283, distance: 72.7
type input "2025-04-16"
select select "6m"
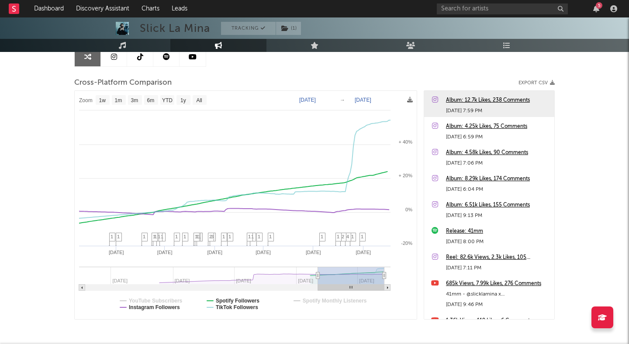
type input "2025-02-20"
drag, startPoint x: 334, startPoint y: 276, endPoint x: 313, endPoint y: 276, distance: 21.0
click at [316, 276] on icon at bounding box center [317, 275] width 3 height 7
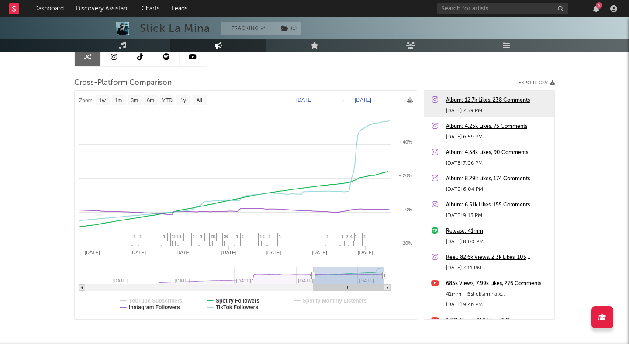
select select "1w"
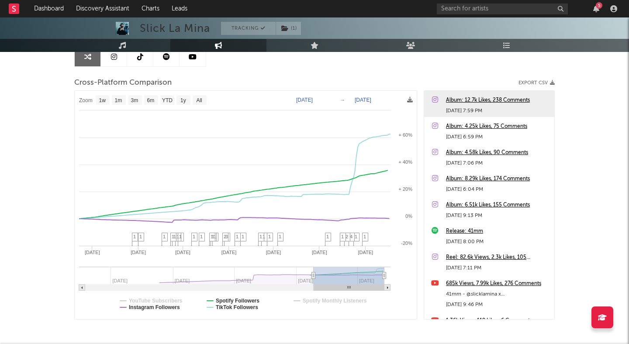
type input "2025-01-22"
drag, startPoint x: 313, startPoint y: 276, endPoint x: 304, endPoint y: 276, distance: 9.6
click at [312, 276] on icon at bounding box center [313, 275] width 3 height 7
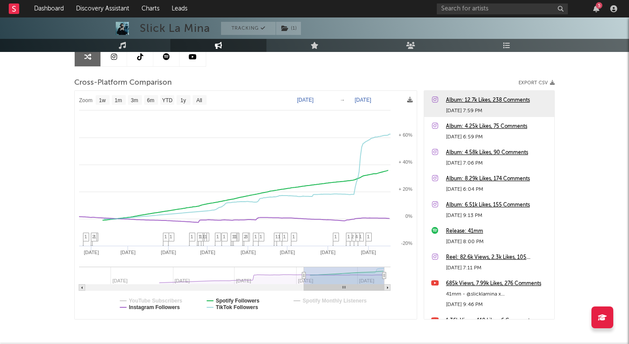
select select "1w"
drag, startPoint x: 303, startPoint y: 276, endPoint x: 292, endPoint y: 277, distance: 10.5
click at [301, 276] on icon at bounding box center [302, 275] width 3 height 7
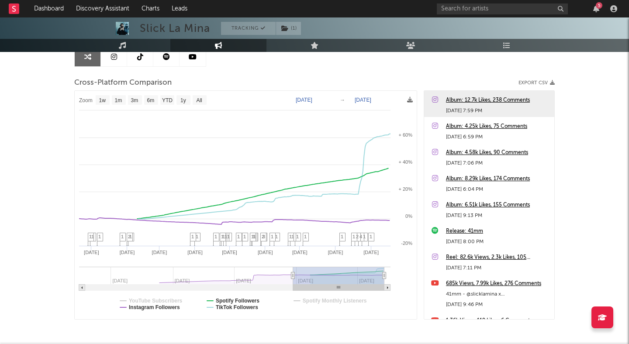
type input "2024-12-21"
select select "1w"
type input "2024-11-14"
drag, startPoint x: 292, startPoint y: 277, endPoint x: 280, endPoint y: 278, distance: 12.7
click at [291, 277] on icon at bounding box center [292, 275] width 3 height 7
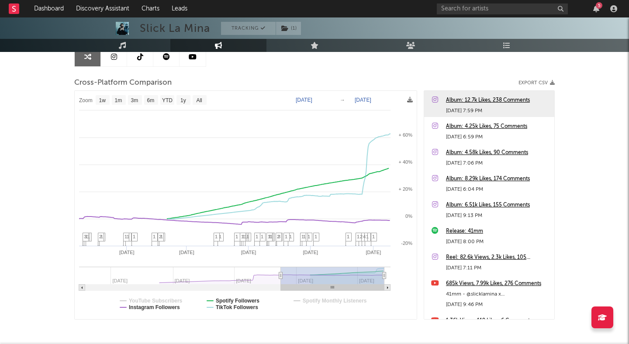
select select "1w"
drag, startPoint x: 280, startPoint y: 278, endPoint x: 255, endPoint y: 278, distance: 24.4
click at [271, 278] on icon at bounding box center [272, 275] width 3 height 7
type input "2024-08-31"
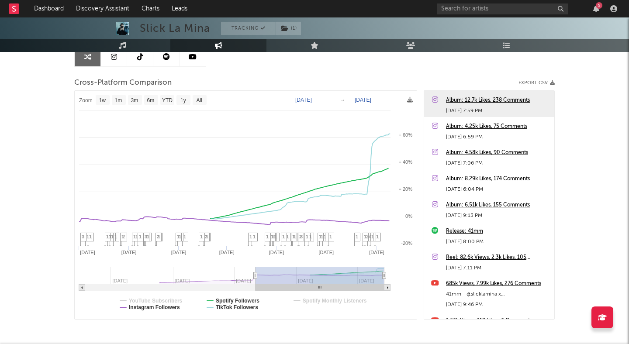
select select "1w"
drag, startPoint x: 254, startPoint y: 274, endPoint x: 243, endPoint y: 274, distance: 11.3
click at [250, 274] on icon at bounding box center [251, 275] width 3 height 7
type input "2024-07-27"
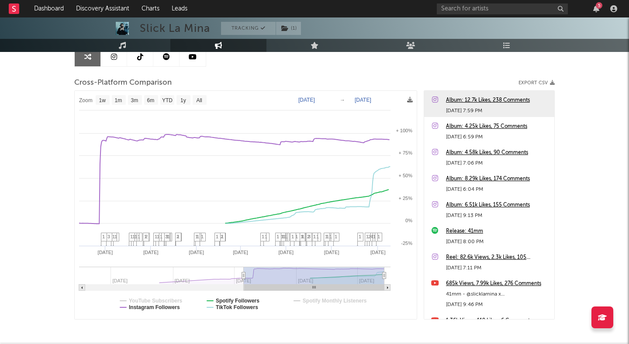
select select "1w"
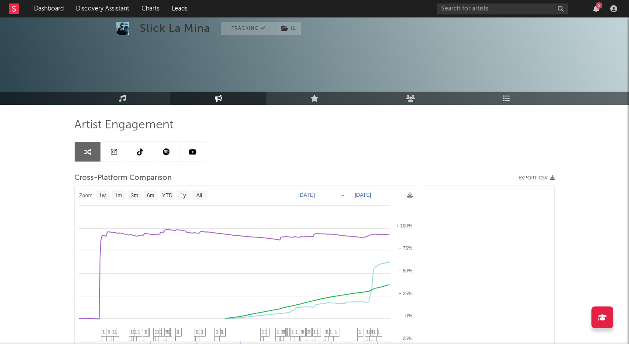
select select "1w"
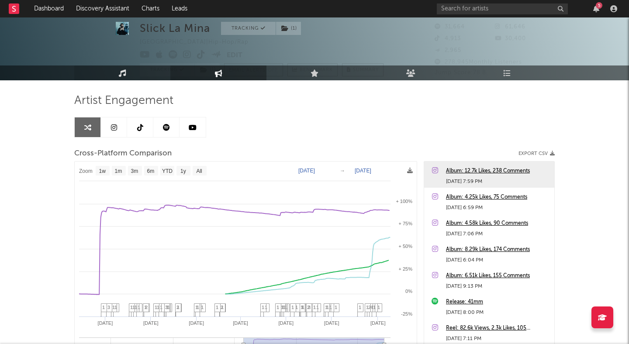
scroll to position [22, 0]
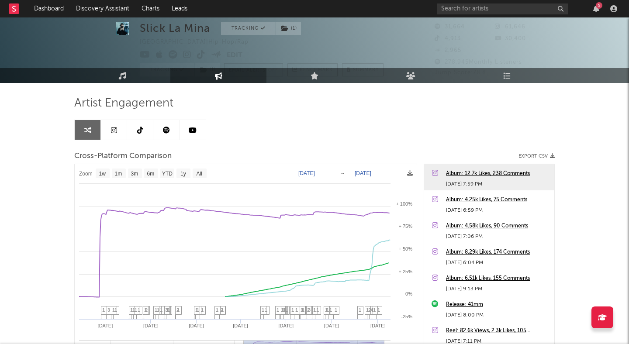
click at [128, 65] on div at bounding box center [314, 39] width 629 height 87
click at [125, 73] on icon at bounding box center [122, 75] width 7 height 7
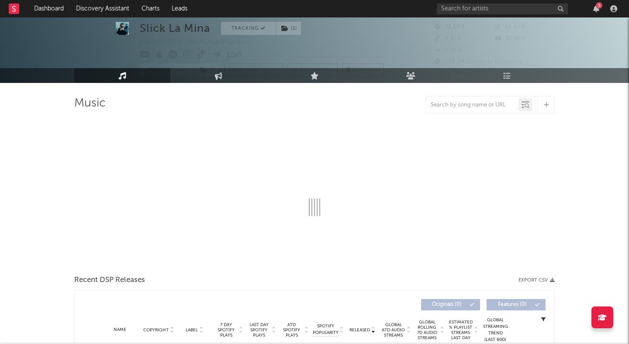
select select "6m"
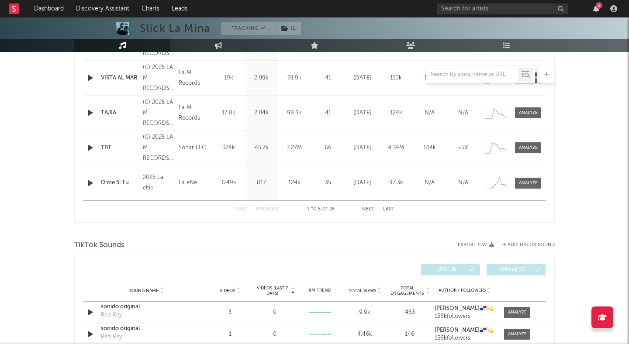
scroll to position [289, 0]
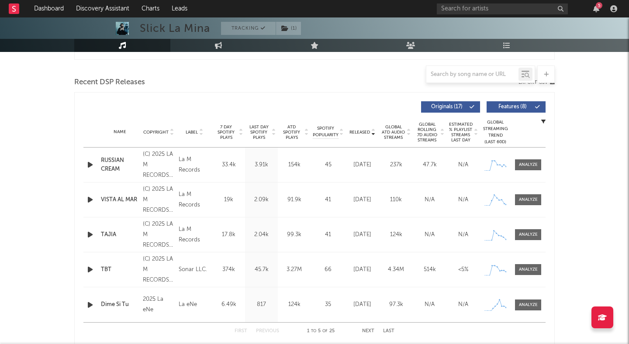
click at [106, 160] on div "RUSSIAN CREAM" at bounding box center [120, 164] width 38 height 17
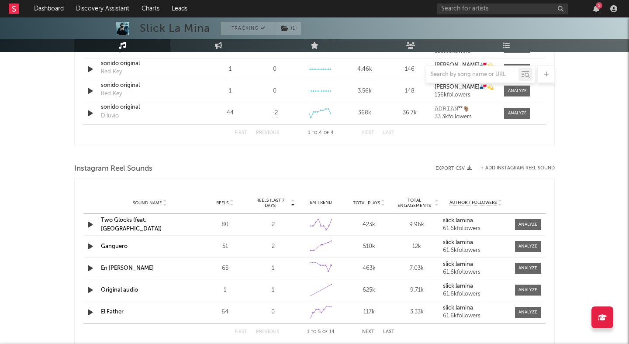
scroll to position [657, 0]
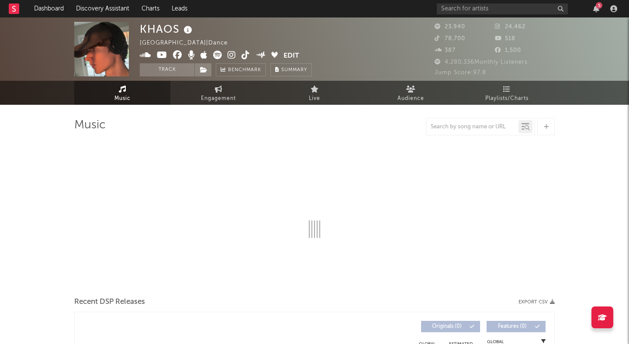
select select "1w"
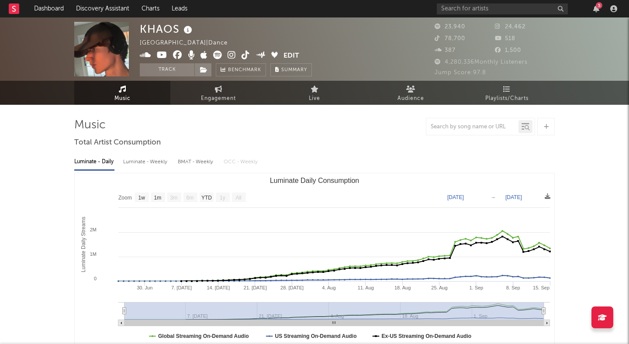
click at [232, 58] on icon at bounding box center [231, 55] width 8 height 9
click at [206, 94] on span "Engagement" at bounding box center [218, 98] width 35 height 10
select select "1w"
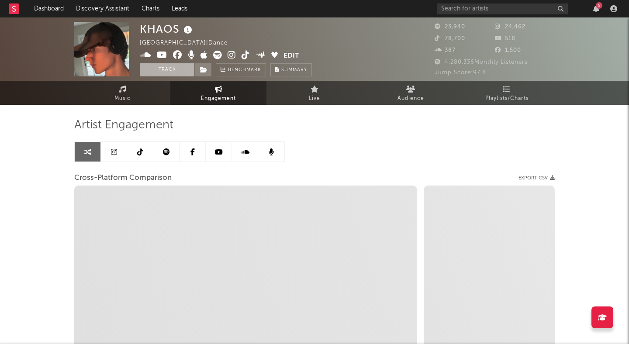
click at [170, 72] on button "Track" at bounding box center [167, 69] width 55 height 13
select select "1m"
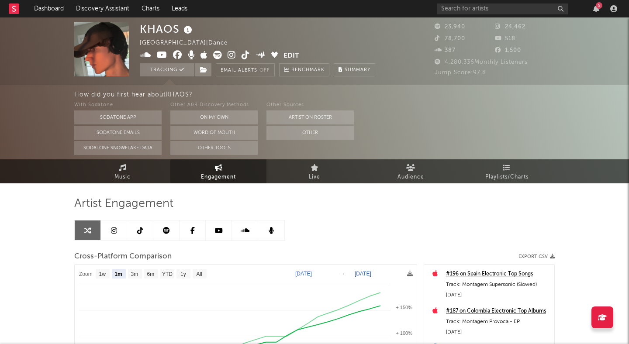
select select "1m"
click at [243, 52] on icon at bounding box center [245, 55] width 8 height 9
click at [220, 57] on icon at bounding box center [217, 55] width 9 height 9
click at [202, 70] on icon at bounding box center [203, 70] width 7 height 6
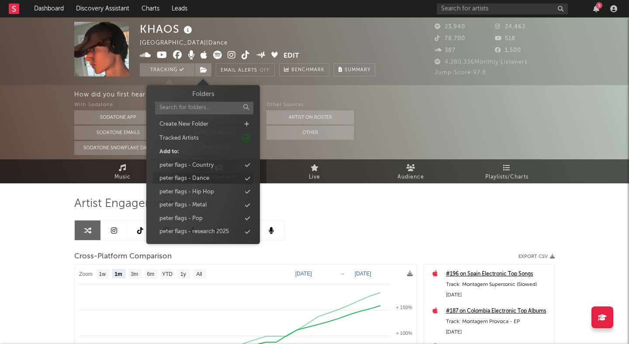
click at [199, 181] on div "peter flags - Dance" at bounding box center [184, 178] width 50 height 9
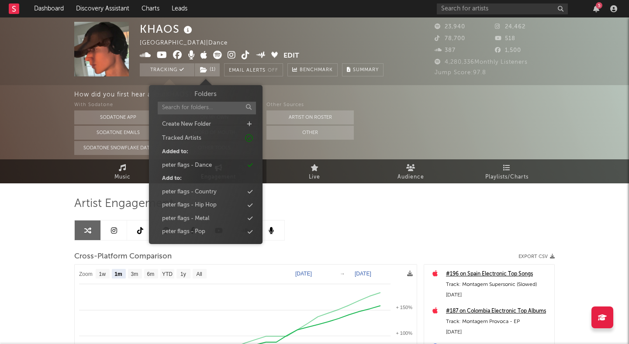
click at [267, 34] on div "KHAOS United States | Dance Edit Tracking ( 1 ) Email Alerts Off Benchmark Summ…" at bounding box center [262, 49] width 244 height 55
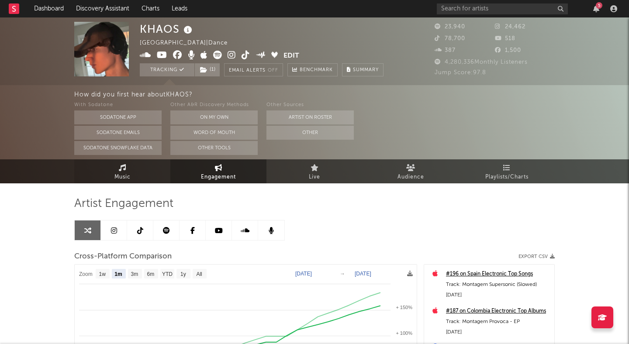
click at [114, 174] on span "Music" at bounding box center [122, 177] width 16 height 10
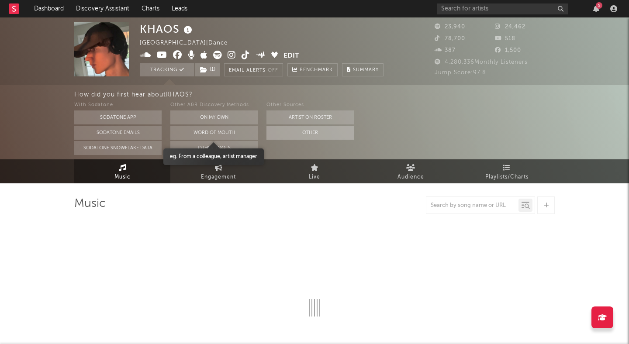
click at [316, 134] on button "Other" at bounding box center [309, 133] width 87 height 14
select select "1w"
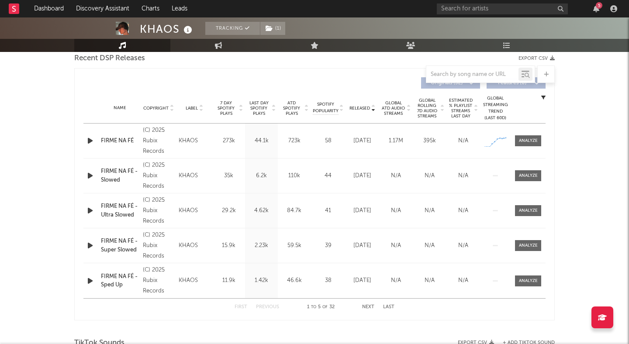
scroll to position [314, 0]
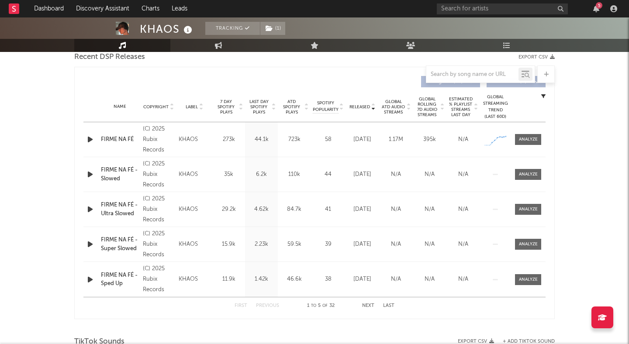
click at [104, 137] on div "FIRME NA FÉ" at bounding box center [120, 139] width 38 height 9
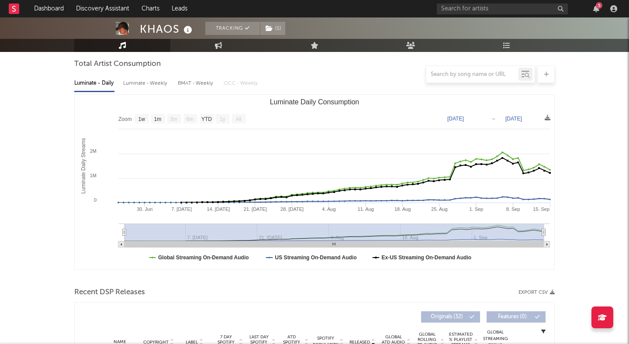
scroll to position [0, 0]
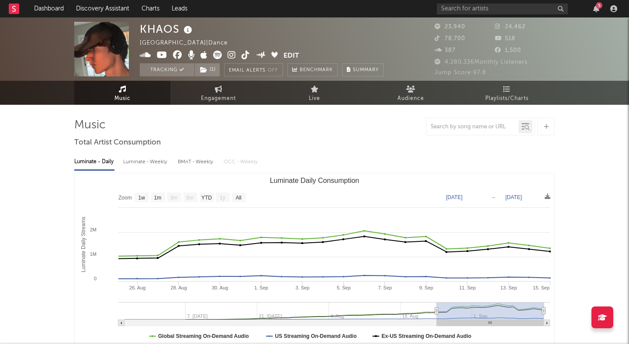
type input "2025-06-25"
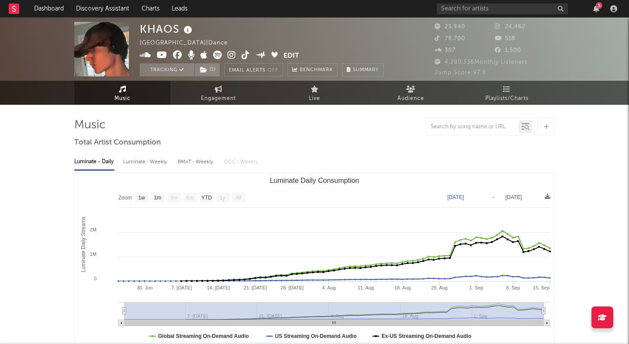
drag, startPoint x: 124, startPoint y: 309, endPoint x: 87, endPoint y: 305, distance: 36.9
click at [88, 301] on icon "Created with Highcharts 10.3.3 Luminate Daily Streams Luminate Daily Consumptio…" at bounding box center [314, 260] width 479 height 175
click at [129, 158] on div "Luminate - Weekly" at bounding box center [146, 162] width 46 height 15
select select "1w"
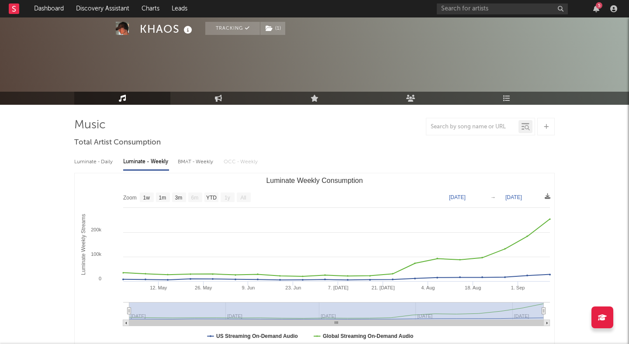
scroll to position [52, 0]
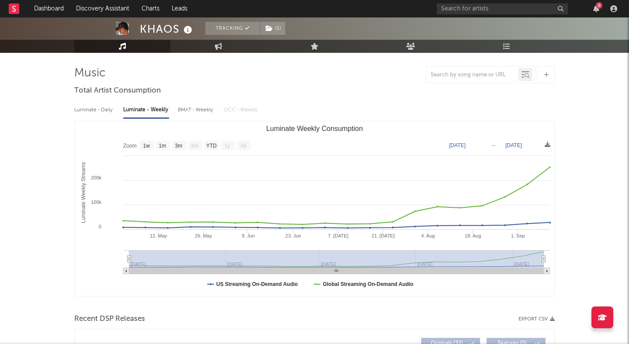
click at [93, 109] on div "Luminate - Daily" at bounding box center [94, 110] width 40 height 15
select select "1w"
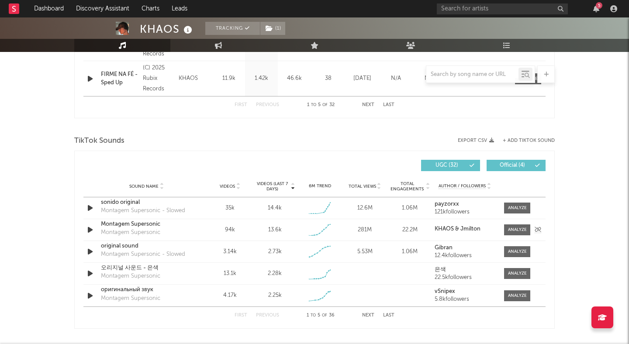
scroll to position [523, 0]
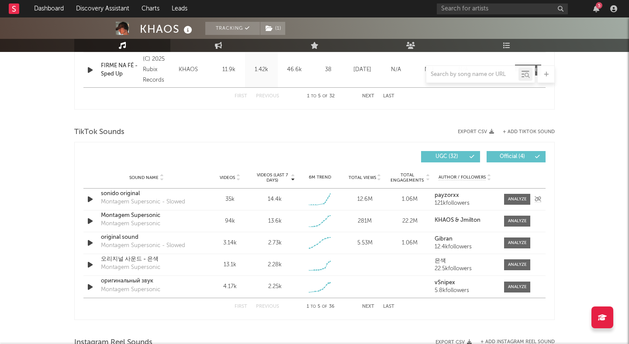
click at [90, 196] on icon "button" at bounding box center [90, 199] width 9 height 11
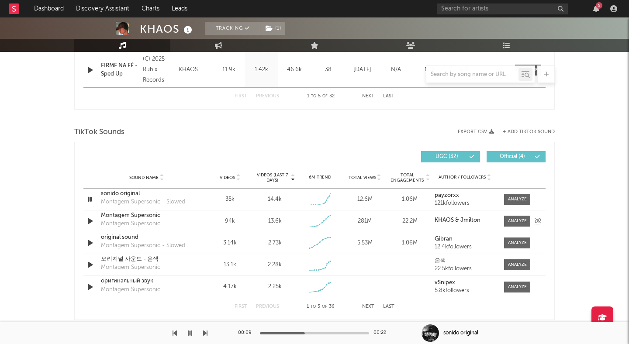
click at [88, 218] on icon "button" at bounding box center [90, 221] width 9 height 11
click at [279, 331] on div "00:04 01:00" at bounding box center [314, 333] width 153 height 22
click at [282, 333] on div at bounding box center [314, 333] width 109 height 2
click at [307, 332] on div at bounding box center [314, 333] width 109 height 2
click at [89, 242] on icon "button" at bounding box center [90, 242] width 9 height 11
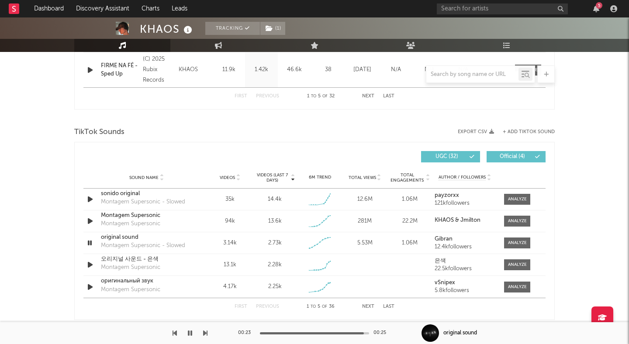
click at [189, 330] on icon "button" at bounding box center [190, 333] width 4 height 7
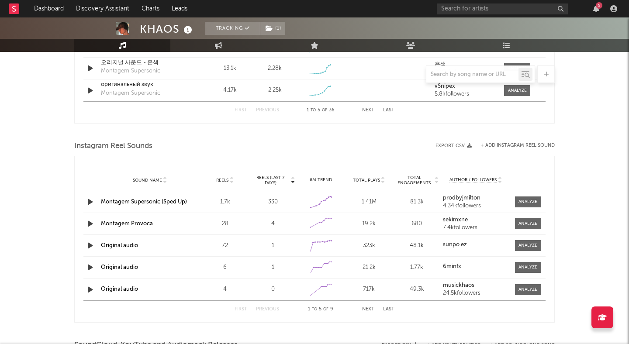
scroll to position [728, 0]
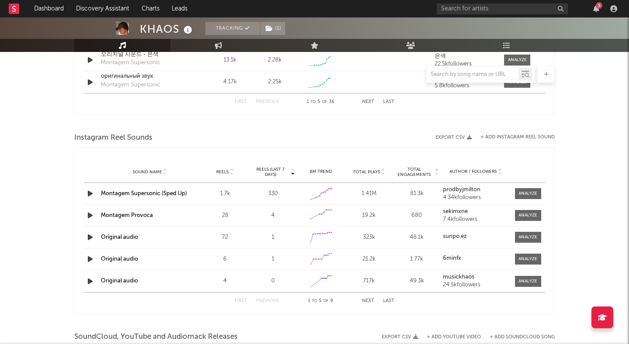
click at [87, 193] on icon "button" at bounding box center [90, 193] width 9 height 11
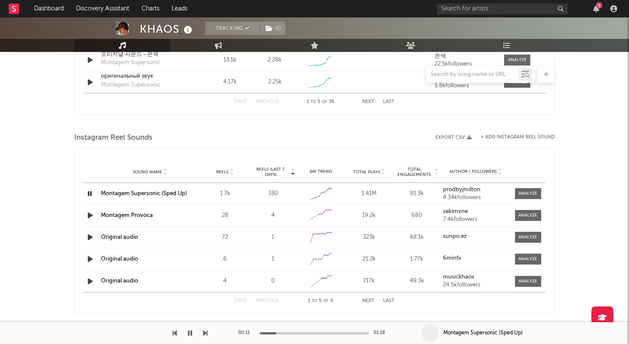
scroll to position [731, 0]
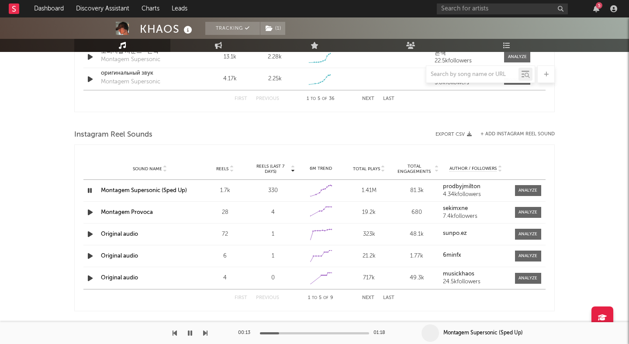
click at [89, 191] on icon "button" at bounding box center [90, 190] width 8 height 11
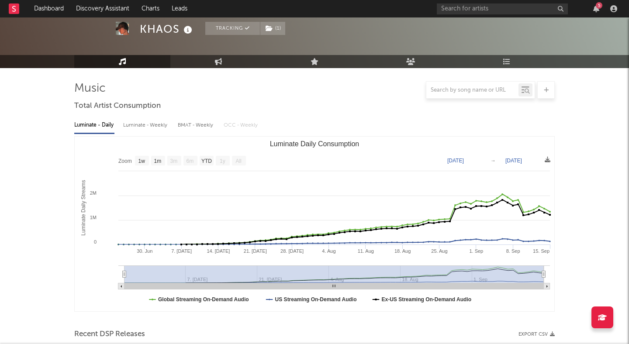
scroll to position [0, 0]
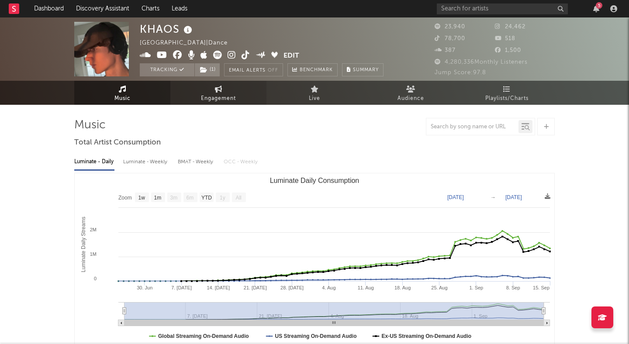
click at [203, 93] on link "Engagement" at bounding box center [218, 93] width 96 height 24
select select "1w"
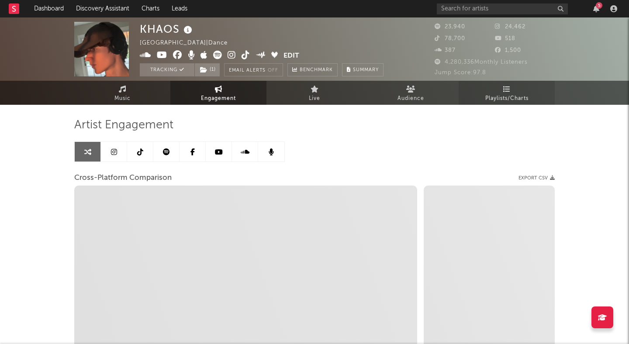
click at [509, 100] on span "Playlists/Charts" at bounding box center [506, 98] width 43 height 10
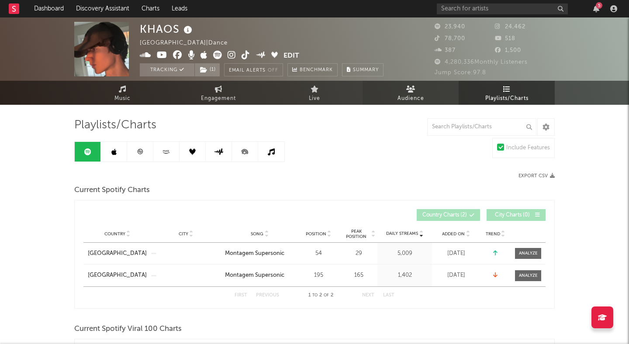
click at [437, 93] on link "Audience" at bounding box center [410, 93] width 96 height 24
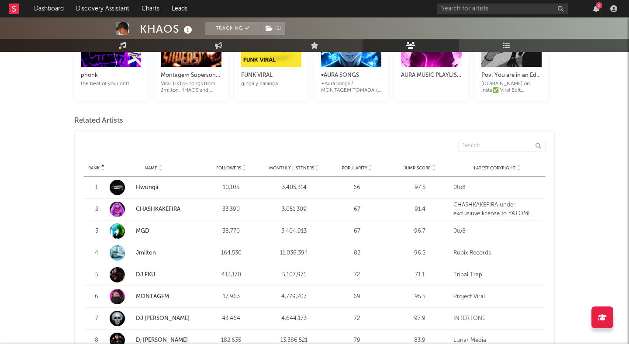
scroll to position [255, 0]
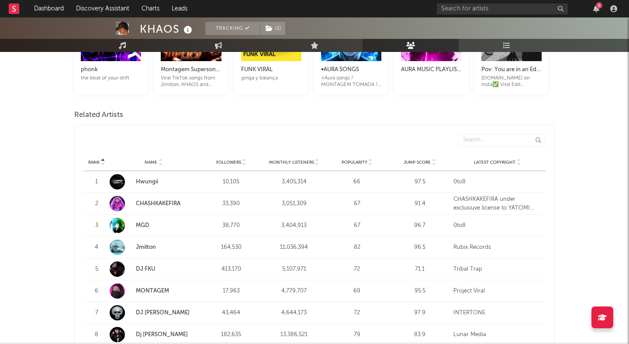
click at [148, 203] on link "CHASHKAKEFIRA" at bounding box center [158, 204] width 45 height 6
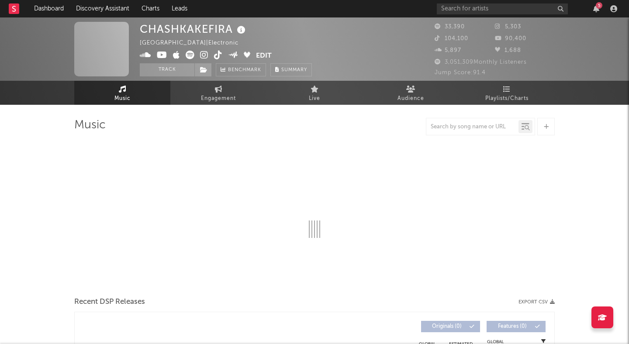
select select "6m"
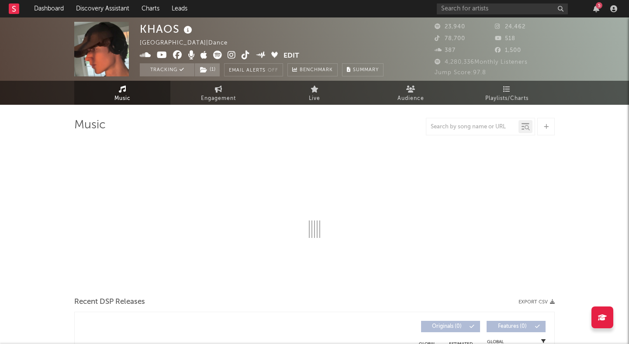
select select "1w"
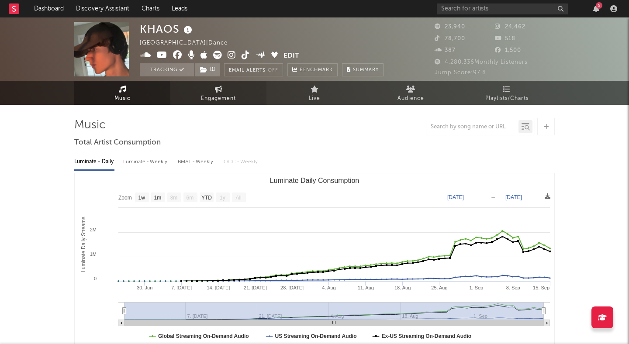
click at [256, 97] on link "Engagement" at bounding box center [218, 93] width 96 height 24
select select "1m"
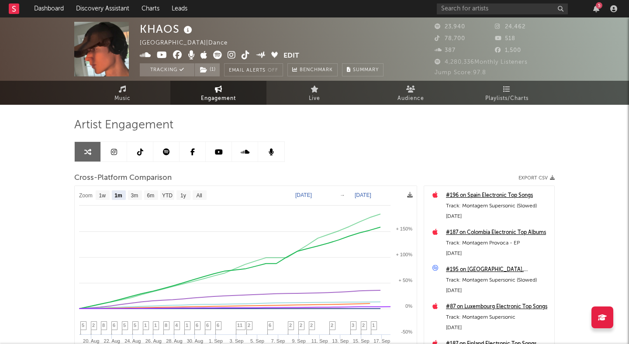
click at [138, 152] on icon at bounding box center [140, 151] width 6 height 7
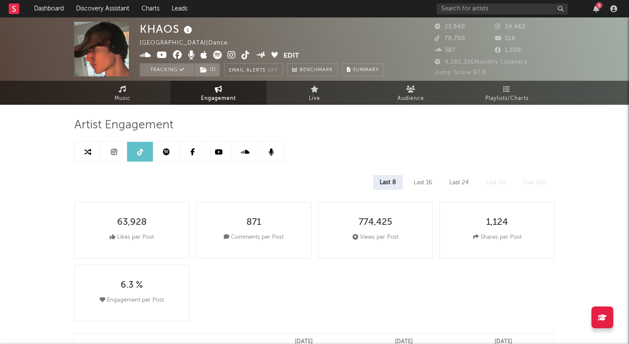
select select "1w"
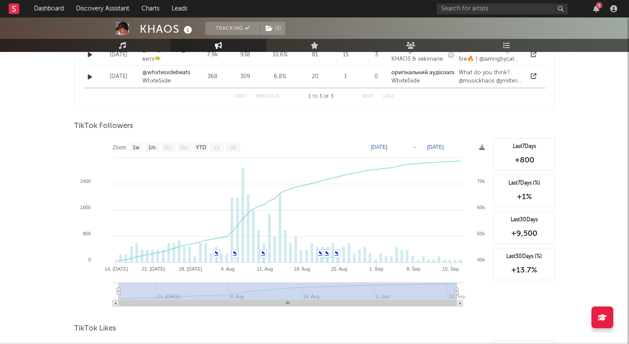
scroll to position [747, 0]
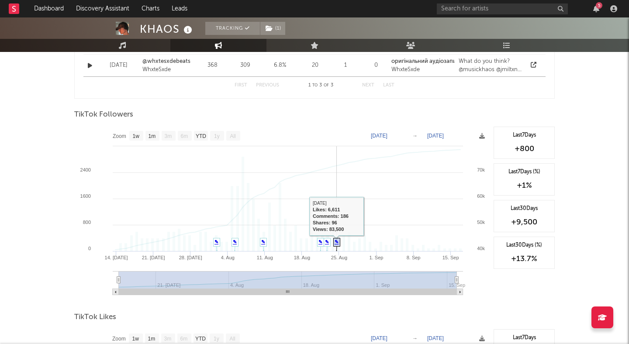
click at [336, 241] on link "✎" at bounding box center [336, 241] width 4 height 5
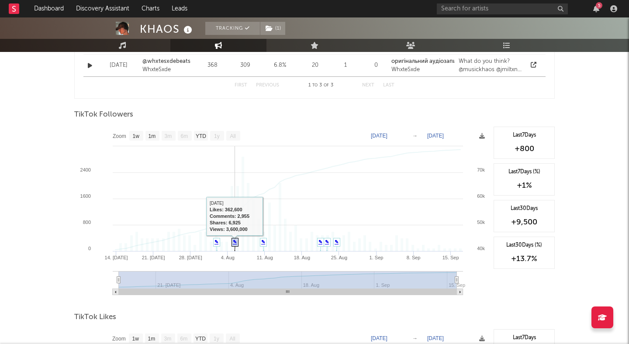
click at [236, 242] on link "✎" at bounding box center [235, 241] width 4 height 5
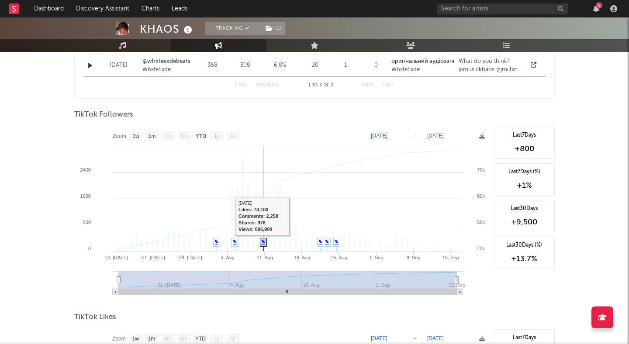
click at [261, 242] on link "✎" at bounding box center [263, 241] width 4 height 5
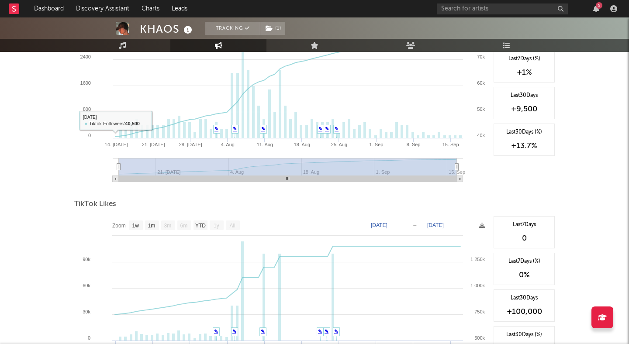
scroll to position [961, 0]
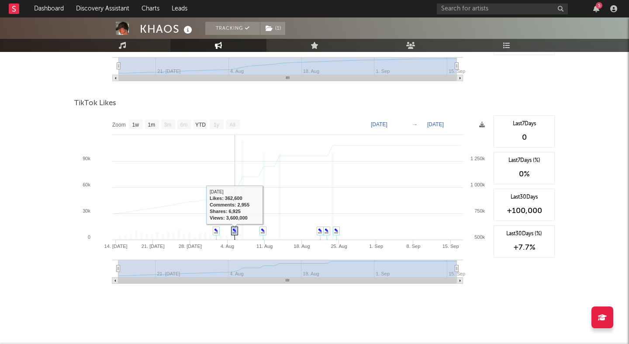
click at [232, 229] on icon at bounding box center [234, 234] width 7 height 14
click at [216, 231] on link "✎" at bounding box center [216, 230] width 4 height 5
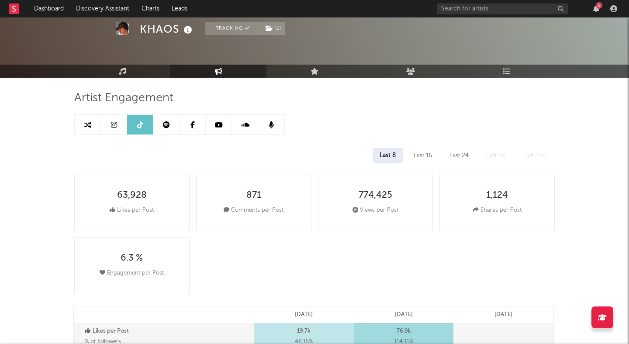
scroll to position [0, 0]
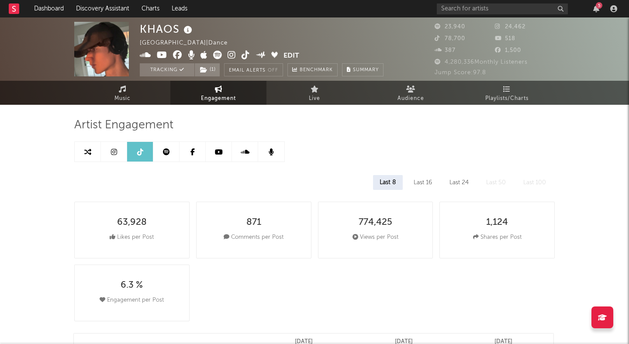
click at [114, 158] on link at bounding box center [114, 152] width 26 height 20
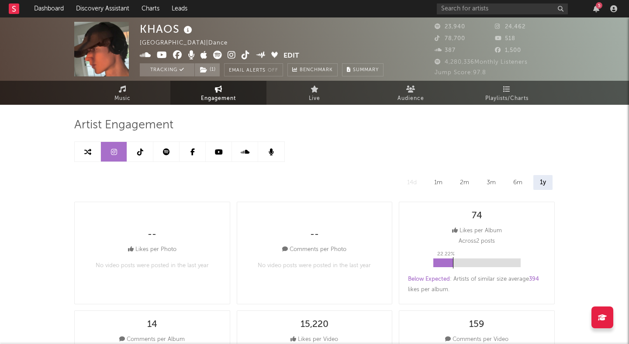
select select "1w"
click at [224, 154] on link at bounding box center [219, 152] width 26 height 20
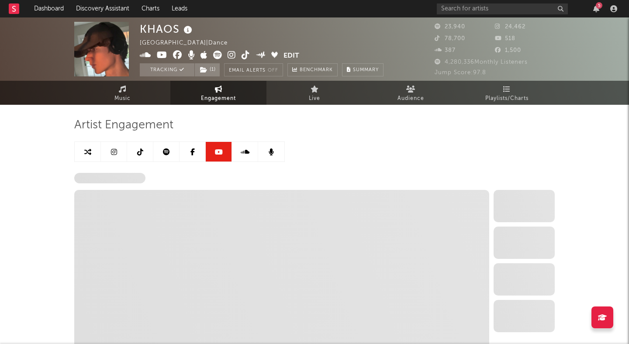
select select "6m"
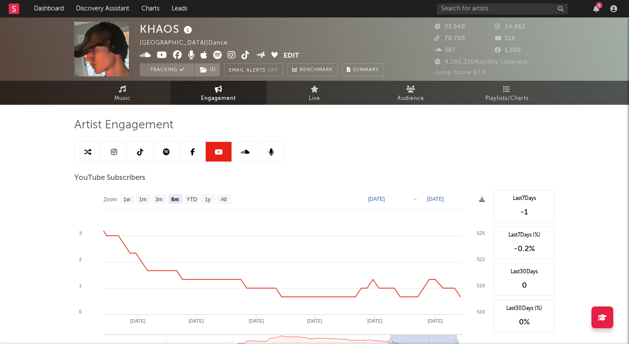
click at [163, 55] on icon at bounding box center [162, 55] width 10 height 9
click at [293, 53] on button "Edit" at bounding box center [291, 56] width 16 height 11
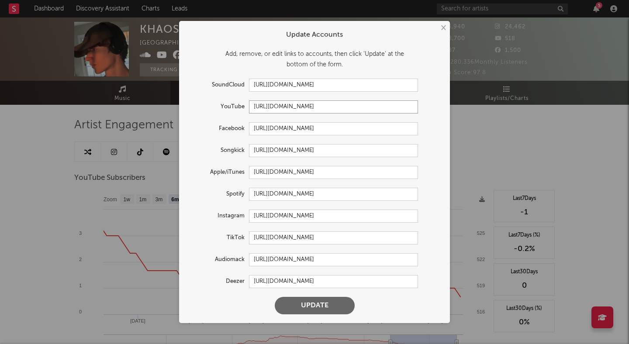
drag, startPoint x: 362, startPoint y: 107, endPoint x: 163, endPoint y: 103, distance: 199.1
click at [165, 103] on div "× Update Accounts Add, remove, or edit links to accounts, then click 'Update' a…" at bounding box center [314, 172] width 629 height 344
paste input "www.youtube.com/@musicKHAOS/short"
type input "https://www.youtube.com/@musicKHAOS/shorts"
click at [330, 306] on button "Update" at bounding box center [315, 305] width 80 height 17
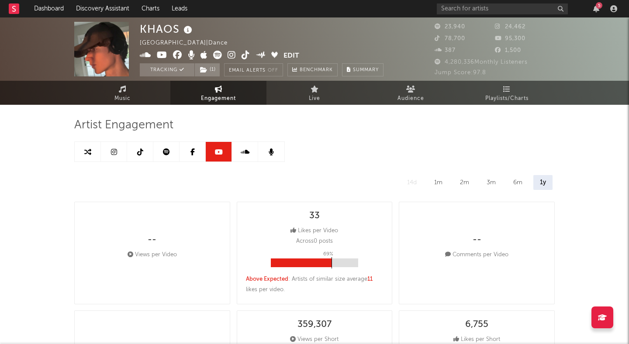
click at [226, 153] on link at bounding box center [219, 152] width 26 height 20
click at [113, 158] on link at bounding box center [114, 152] width 26 height 20
select select "1w"
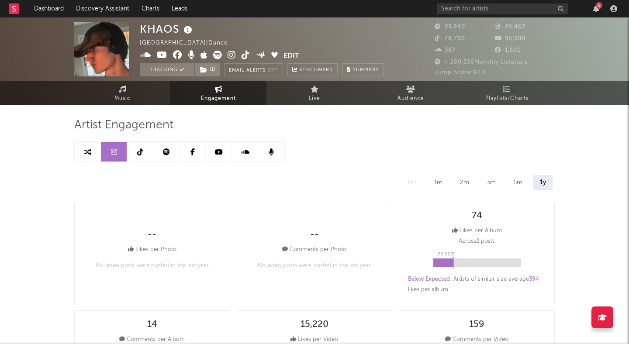
click at [228, 52] on icon at bounding box center [231, 55] width 8 height 9
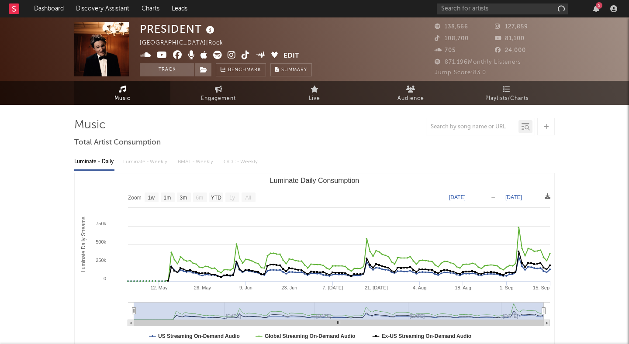
select select "1w"
click at [231, 55] on icon at bounding box center [231, 55] width 8 height 9
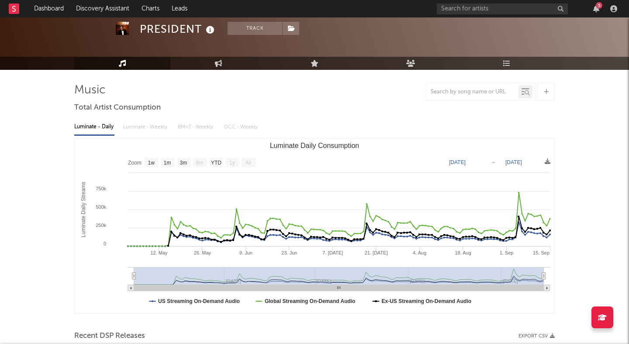
scroll to position [46, 0]
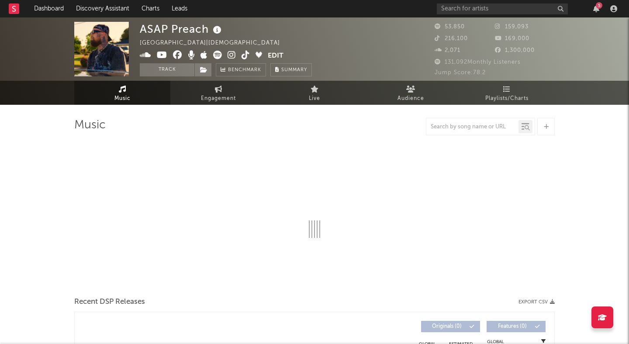
select select "6m"
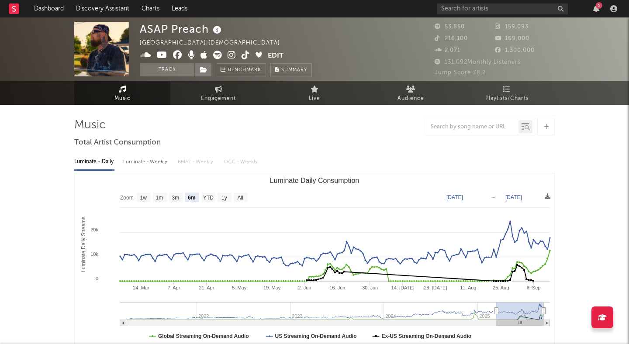
click at [175, 55] on icon at bounding box center [177, 55] width 9 height 9
click at [243, 54] on icon at bounding box center [245, 55] width 8 height 9
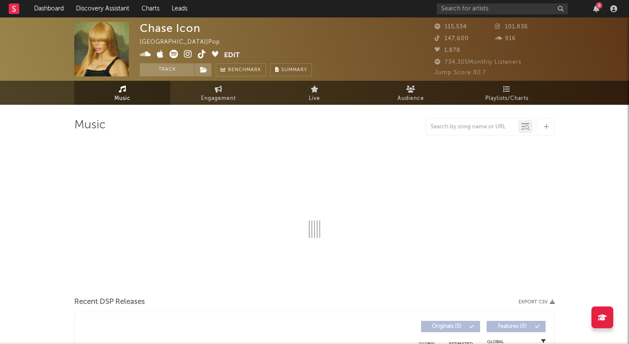
select select "6m"
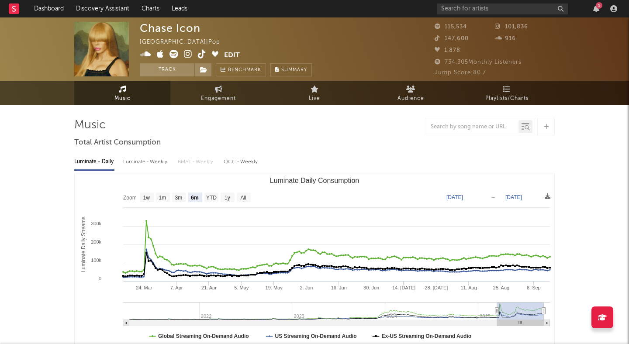
click at [204, 52] on icon at bounding box center [202, 54] width 8 height 9
click at [188, 55] on icon at bounding box center [188, 54] width 8 height 9
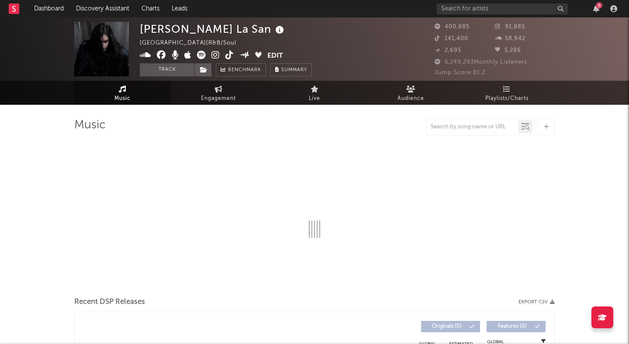
select select "6m"
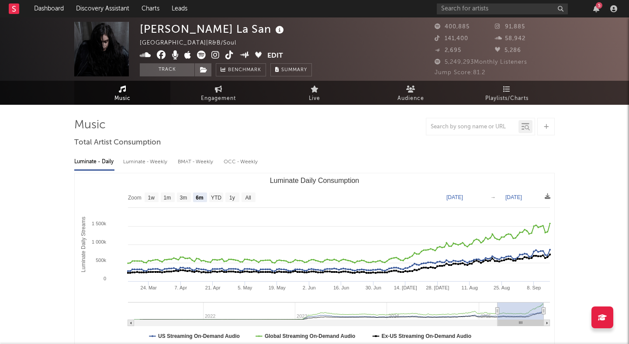
click at [197, 56] on icon at bounding box center [201, 55] width 9 height 9
click at [177, 72] on button "Track" at bounding box center [167, 69] width 55 height 13
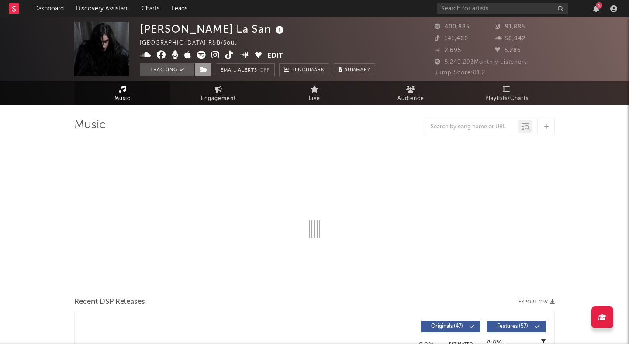
select select "6m"
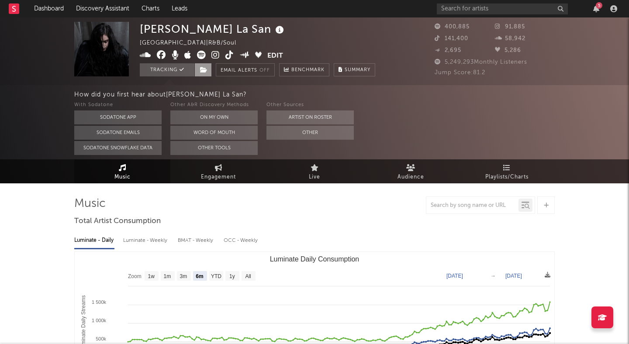
click at [204, 71] on icon at bounding box center [203, 70] width 7 height 6
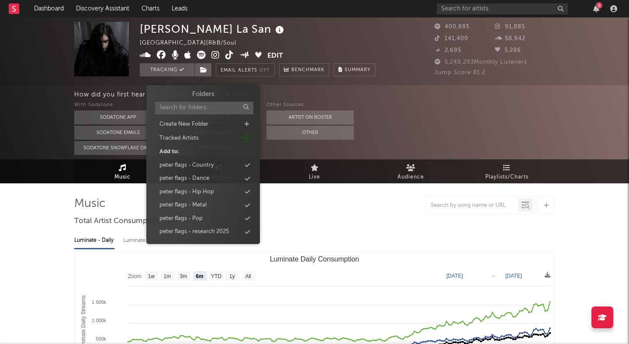
click at [282, 155] on div "How did you first hear about [PERSON_NAME] ? With Sodatone Sodatone App Sodaton…" at bounding box center [351, 122] width 554 height 74
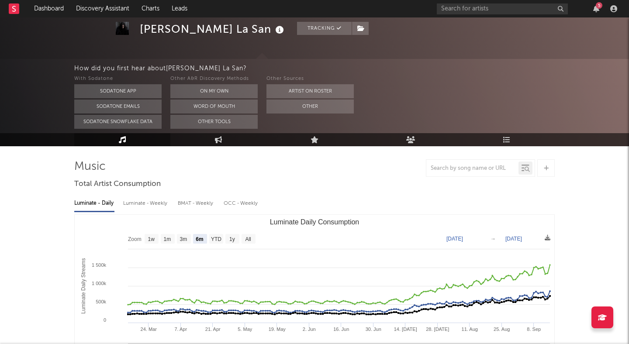
scroll to position [45, 0]
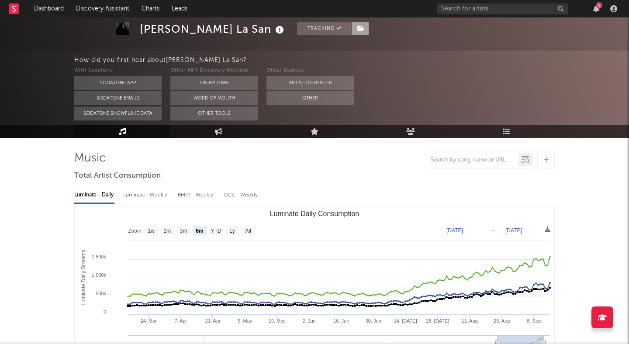
click at [351, 31] on span at bounding box center [359, 28] width 17 height 13
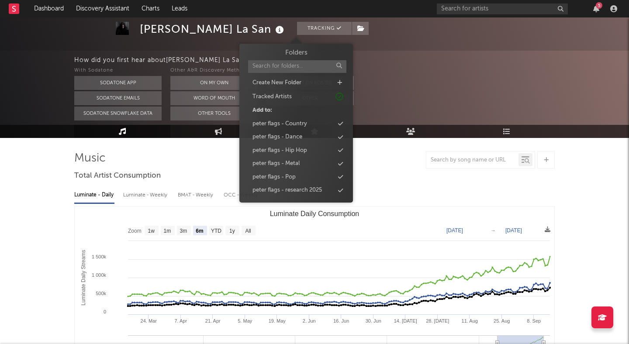
click at [341, 28] on div "[PERSON_NAME] La San Tracking [GEOGRAPHIC_DATA] | R&B/Soul Edit Tracking Email …" at bounding box center [282, 3] width 284 height 55
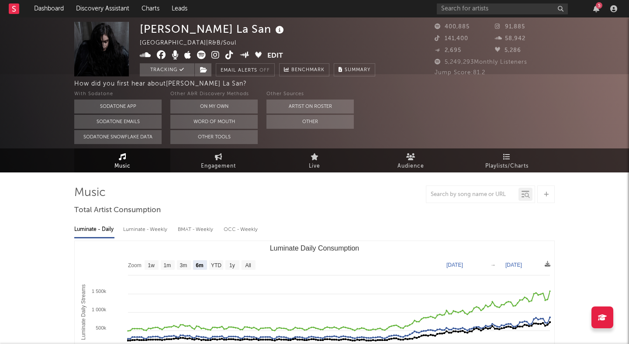
scroll to position [0, 0]
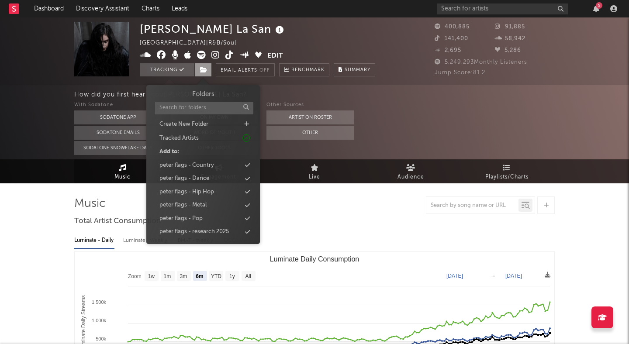
click at [205, 71] on icon at bounding box center [203, 70] width 7 height 6
click at [203, 219] on div "peter flags - Pop" at bounding box center [203, 218] width 100 height 11
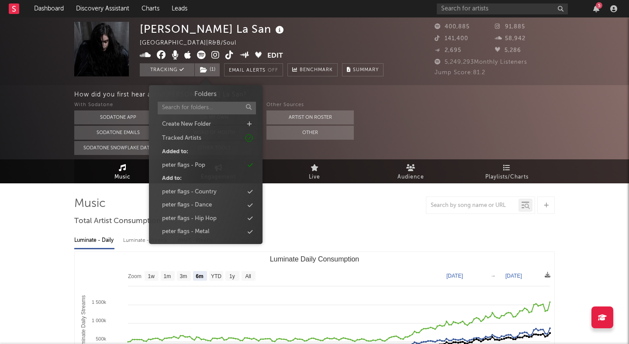
click at [417, 95] on div "How did you first hear about [PERSON_NAME] ?" at bounding box center [351, 94] width 554 height 10
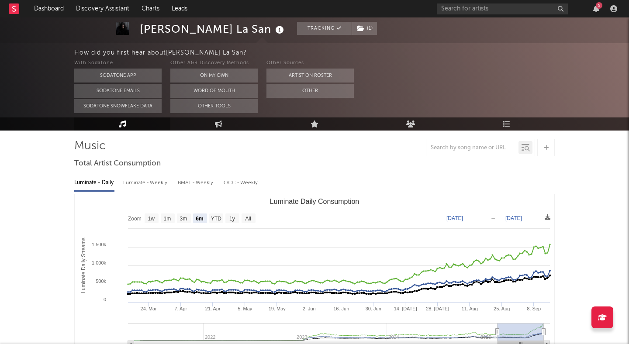
scroll to position [59, 0]
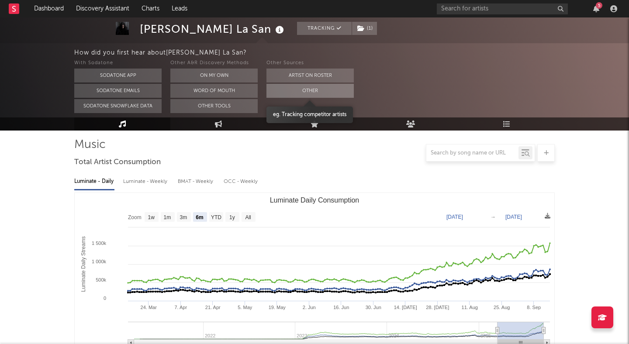
click at [310, 91] on button "Other" at bounding box center [309, 91] width 87 height 14
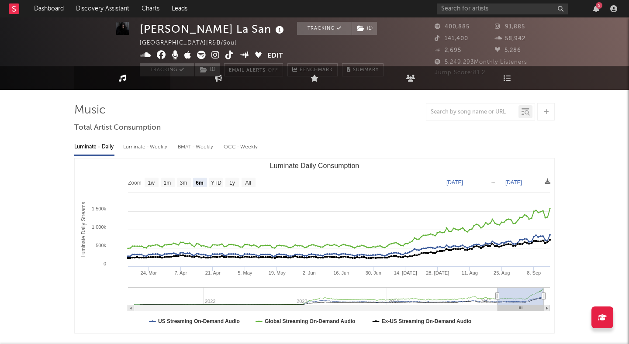
scroll to position [0, 0]
